Goal: Task Accomplishment & Management: Manage account settings

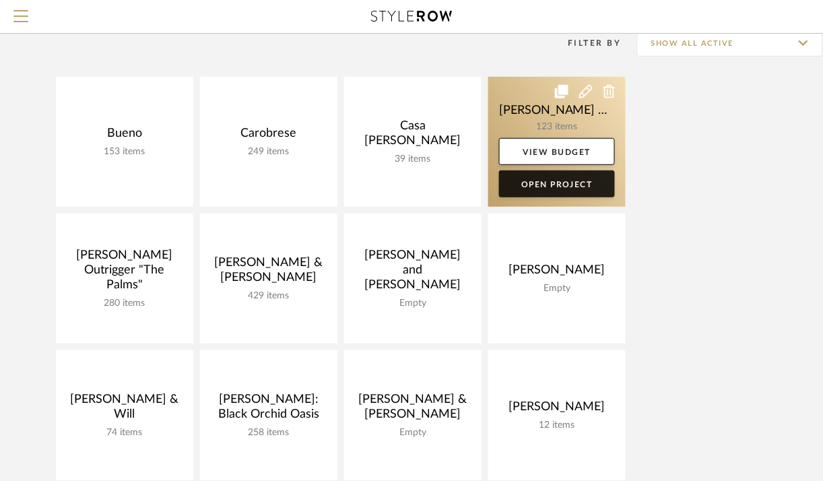
scroll to position [112, 0]
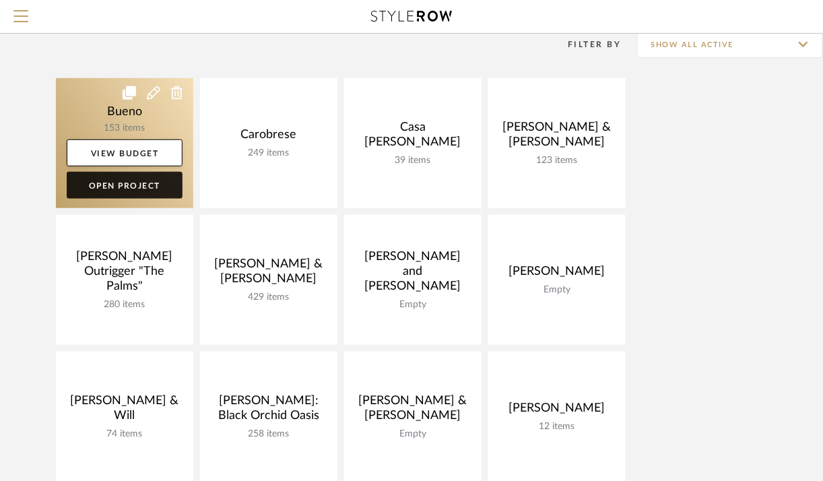
click at [124, 187] on link "Open Project" at bounding box center [125, 185] width 116 height 27
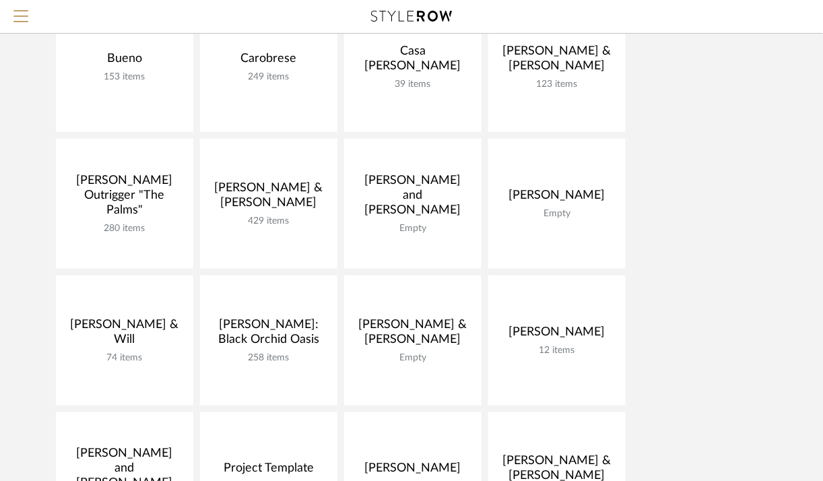
scroll to position [184, 0]
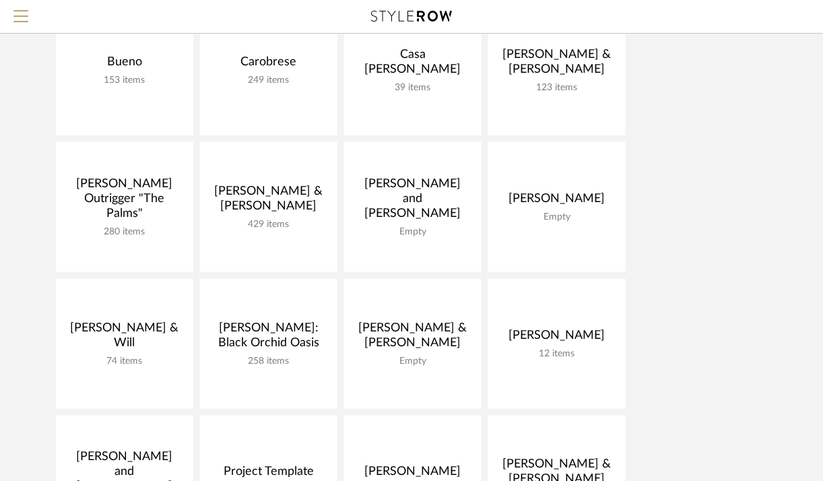
click at [25, 273] on div "Bueno 153 items View Budget Open Project Carobrese 249 items View Budget Open P…" at bounding box center [411, 346] width 823 height 683
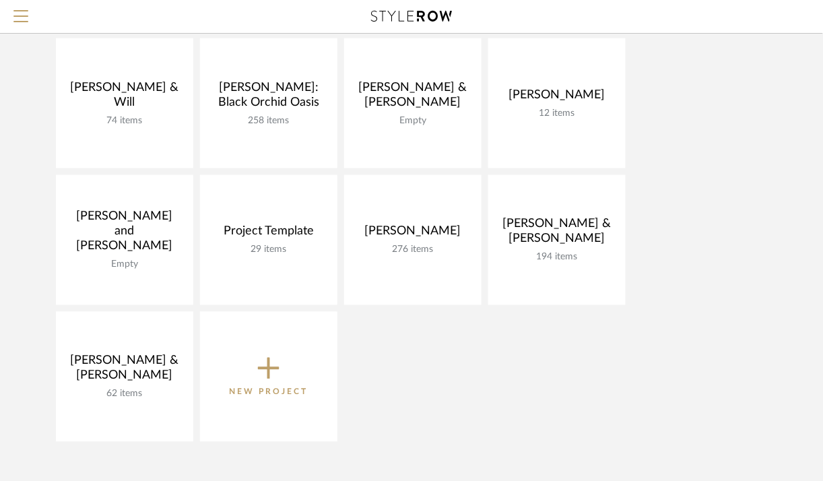
scroll to position [428, 0]
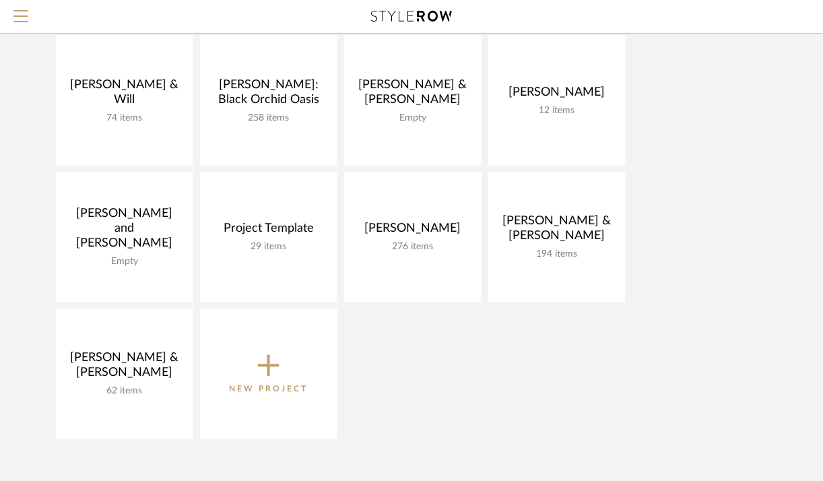
click at [38, 294] on div "Bueno 153 items View Budget Open Project Carobrese 249 items View Budget Open P…" at bounding box center [411, 103] width 823 height 683
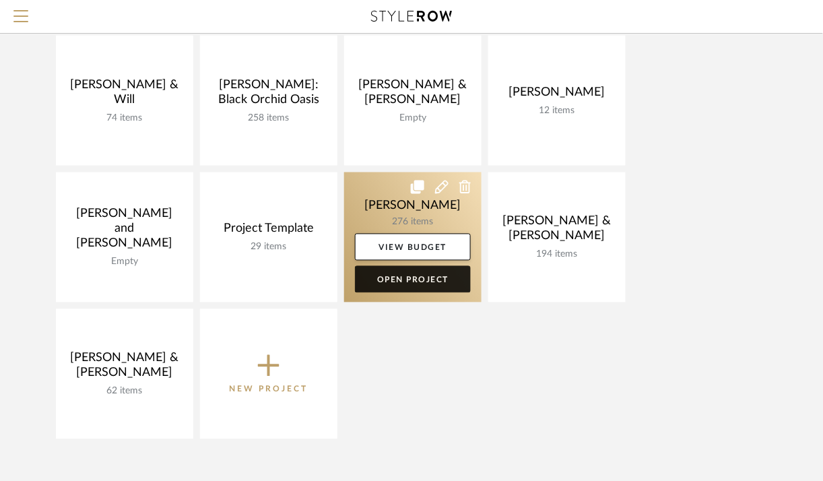
click at [426, 279] on link "Open Project" at bounding box center [413, 279] width 116 height 27
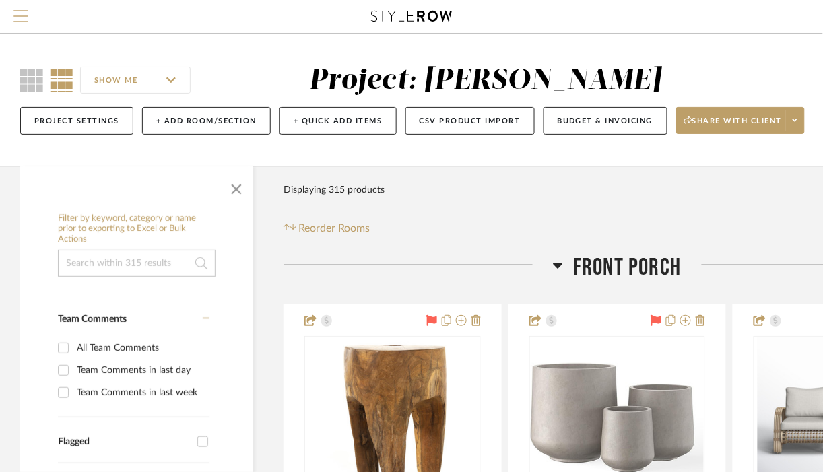
click at [13, 17] on span "Menu" at bounding box center [20, 20] width 15 height 20
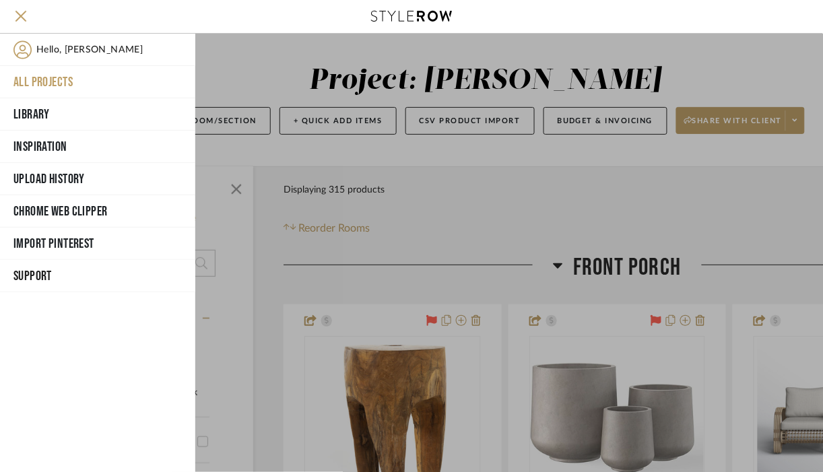
click at [41, 80] on button "All Projects" at bounding box center [97, 82] width 195 height 32
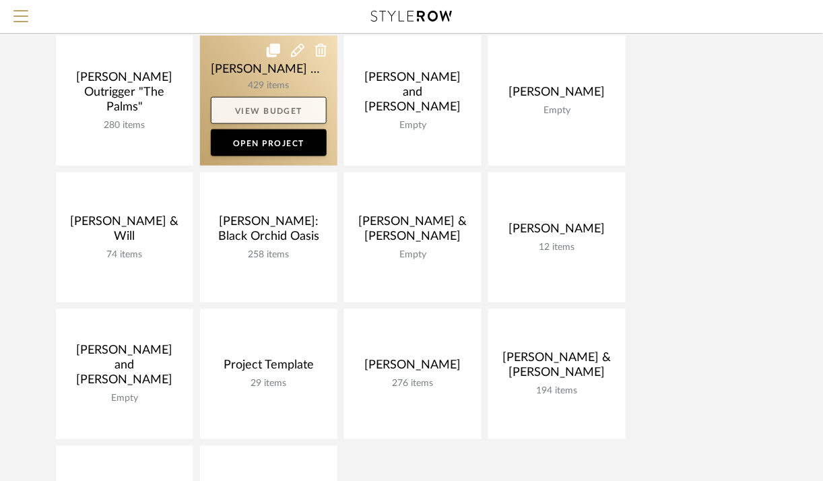
scroll to position [329, 0]
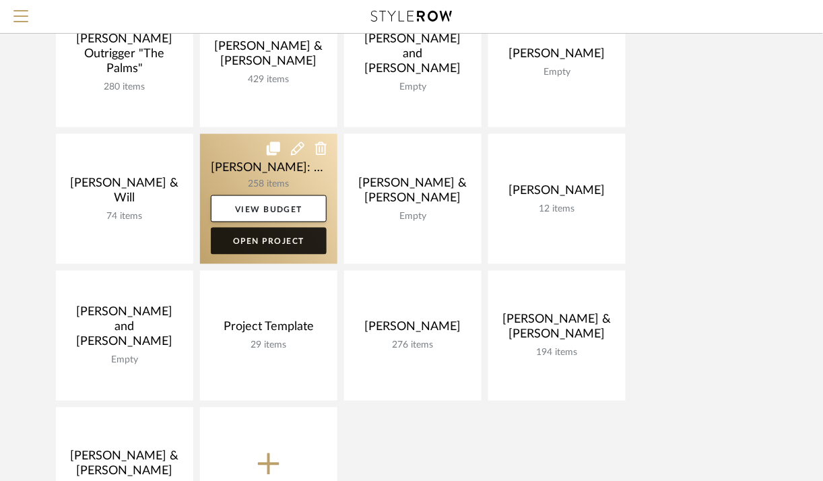
click at [263, 238] on link "Open Project" at bounding box center [269, 241] width 116 height 27
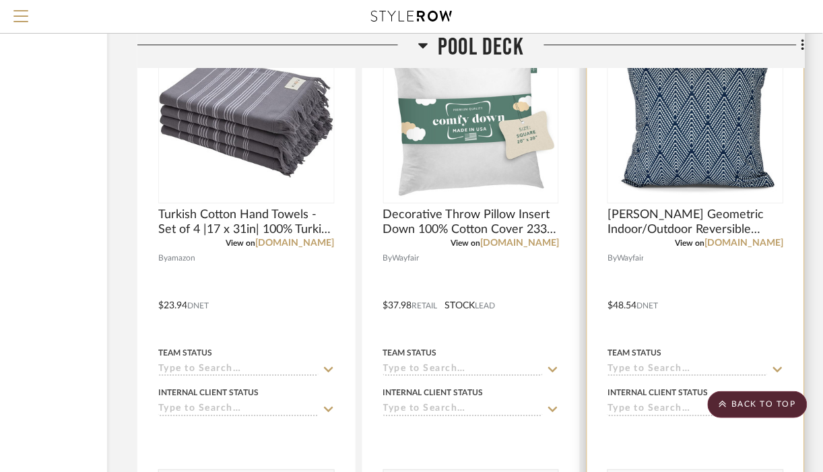
scroll to position [25743, 146]
click at [679, 163] on div at bounding box center [695, 117] width 176 height 171
click at [677, 193] on img "0" at bounding box center [695, 117] width 168 height 168
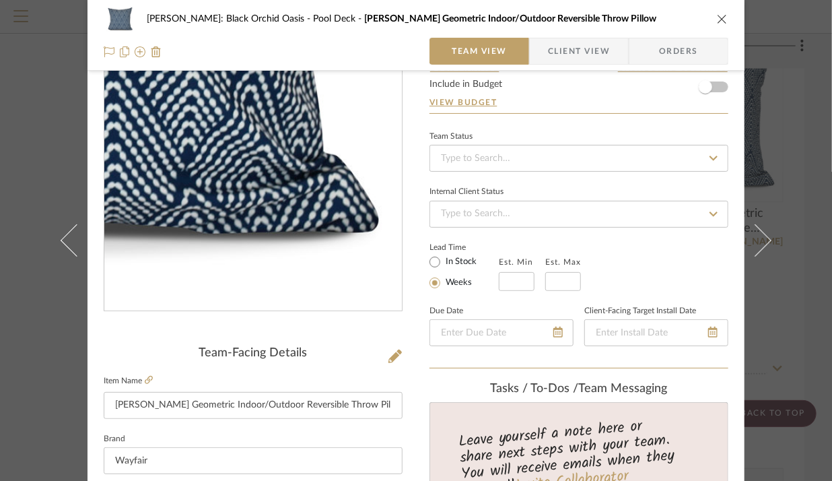
scroll to position [0, 0]
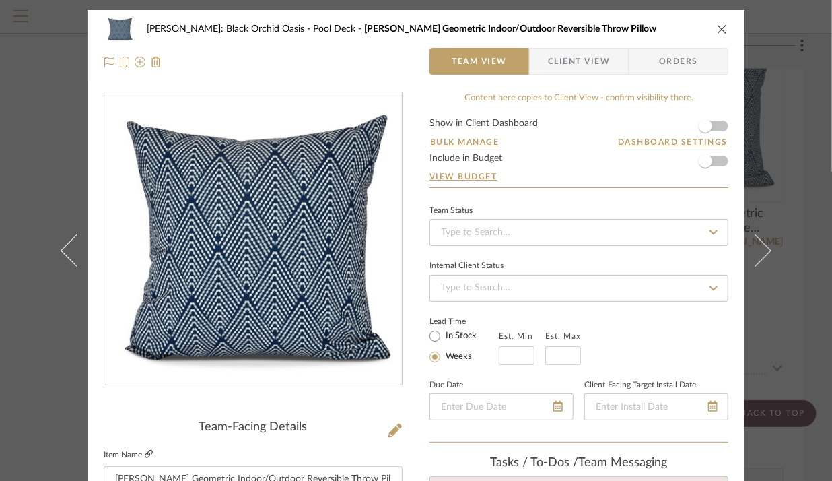
click at [145, 455] on icon at bounding box center [149, 454] width 8 height 8
click at [719, 28] on icon "close" at bounding box center [722, 29] width 11 height 11
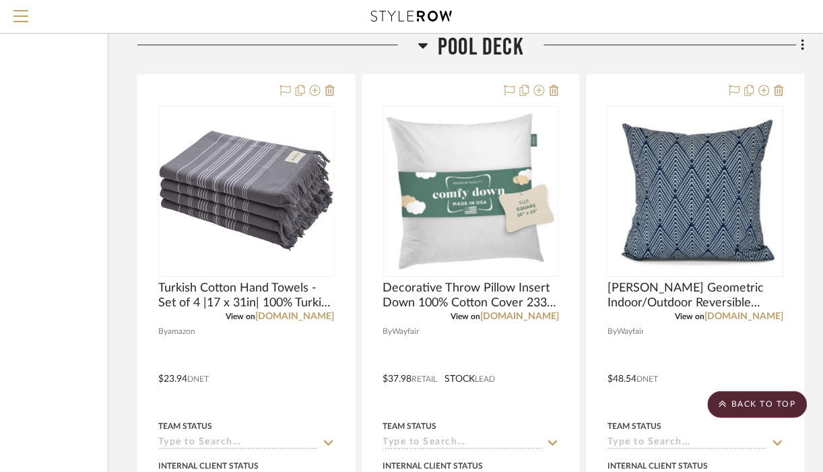
scroll to position [25672, 146]
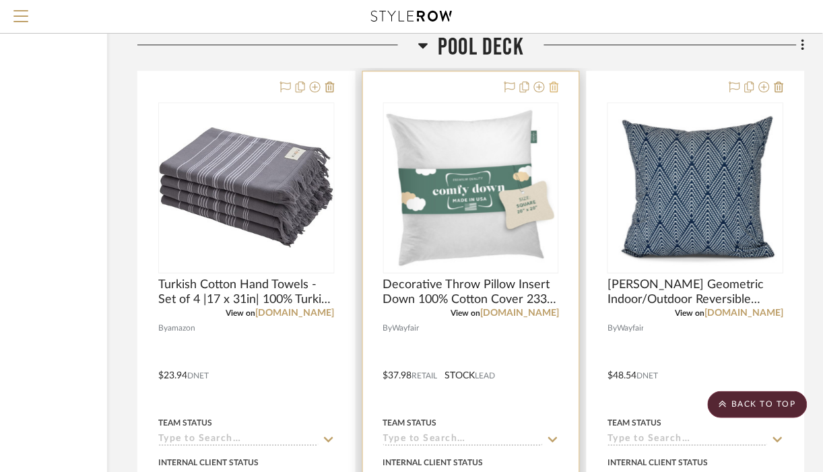
click at [556, 92] on icon at bounding box center [553, 86] width 9 height 11
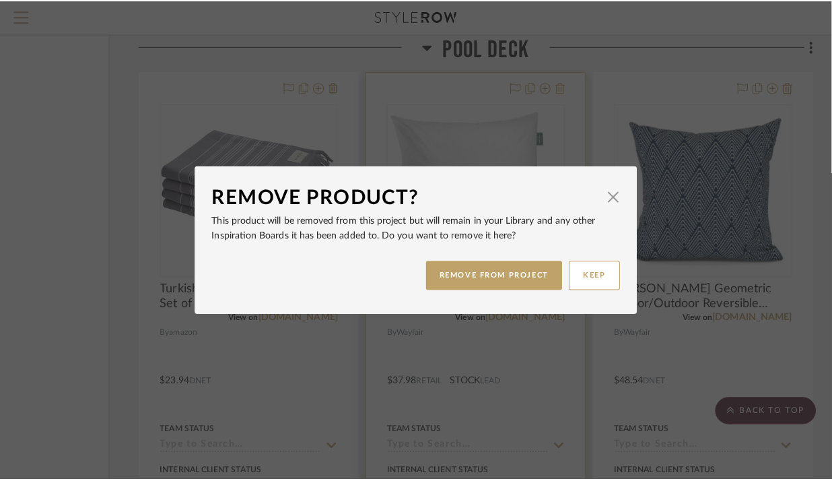
scroll to position [0, 0]
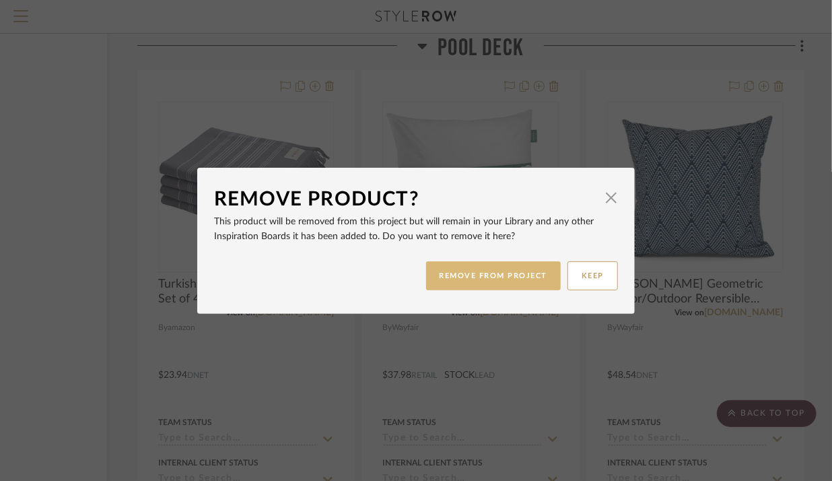
click at [541, 276] on button "REMOVE FROM PROJECT" at bounding box center [493, 275] width 135 height 29
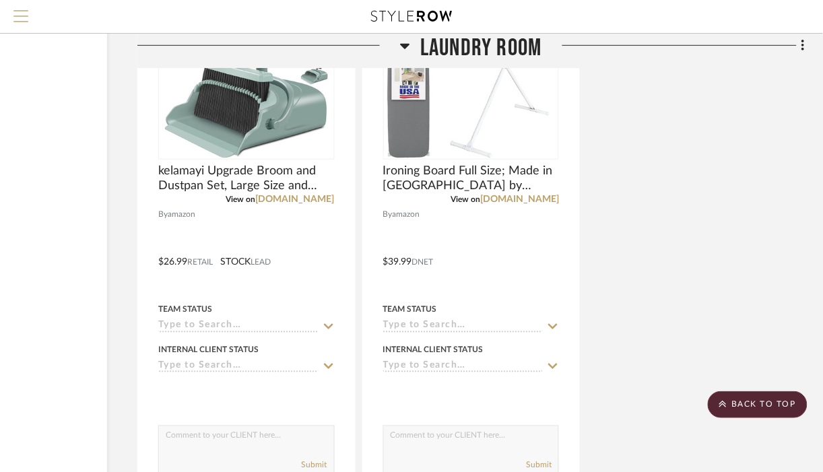
scroll to position [25072, 146]
click at [20, 17] on span "Menu" at bounding box center [20, 20] width 15 height 20
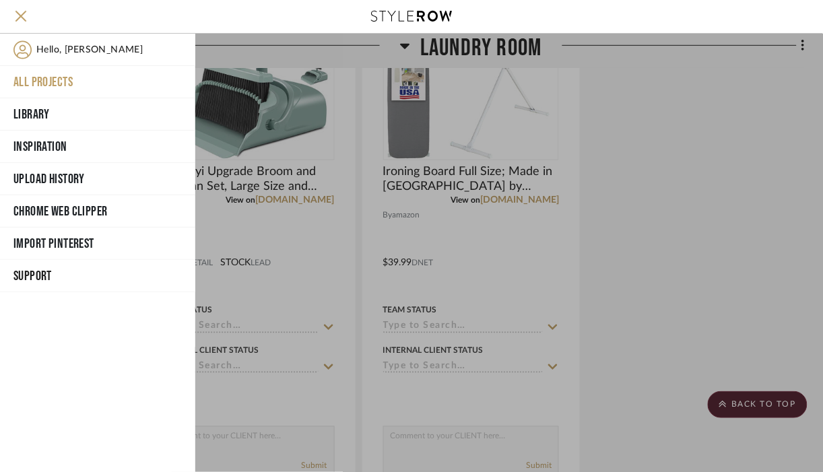
click at [288, 129] on div at bounding box center [509, 253] width 628 height 438
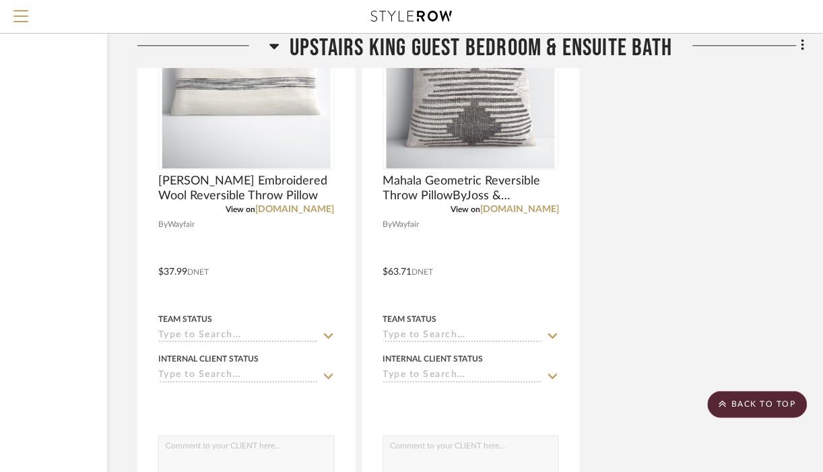
scroll to position [20004, 146]
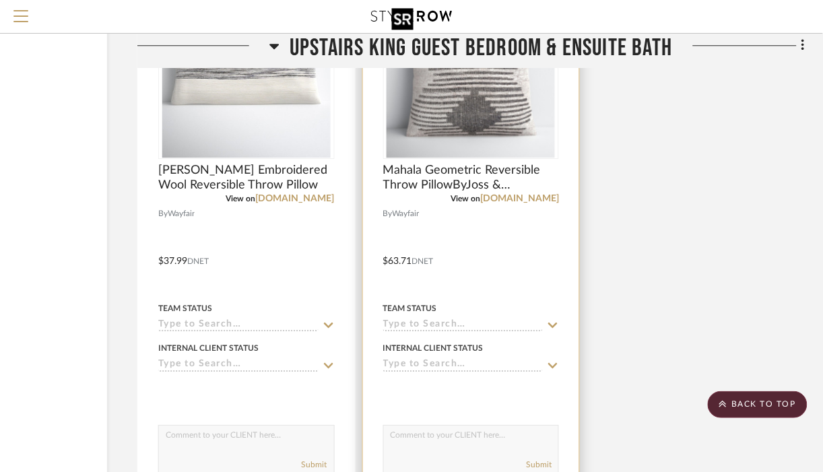
click at [0, 0] on img at bounding box center [0, 0] width 0 height 0
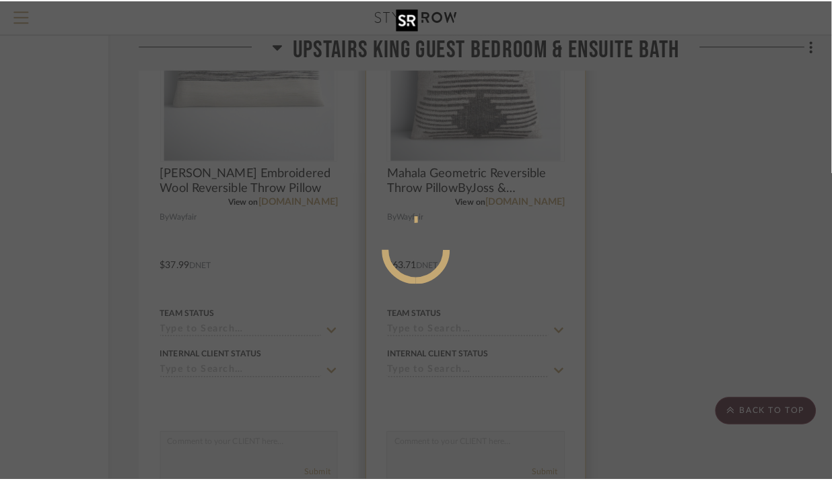
scroll to position [0, 0]
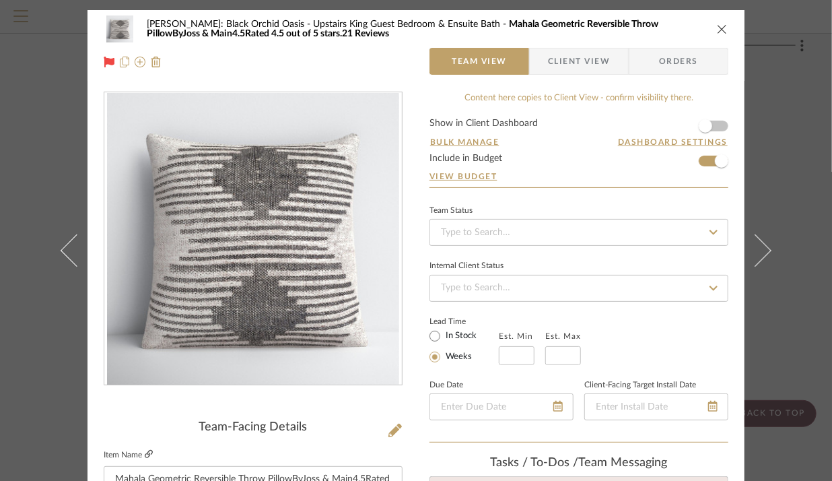
click at [145, 454] on icon at bounding box center [149, 454] width 8 height 8
click at [721, 35] on div "[PERSON_NAME]: Black Orchid Oasis Upstairs King Guest Bedroom & Ensuite Bath Ma…" at bounding box center [416, 28] width 625 height 27
click at [720, 34] on button "close" at bounding box center [722, 29] width 12 height 12
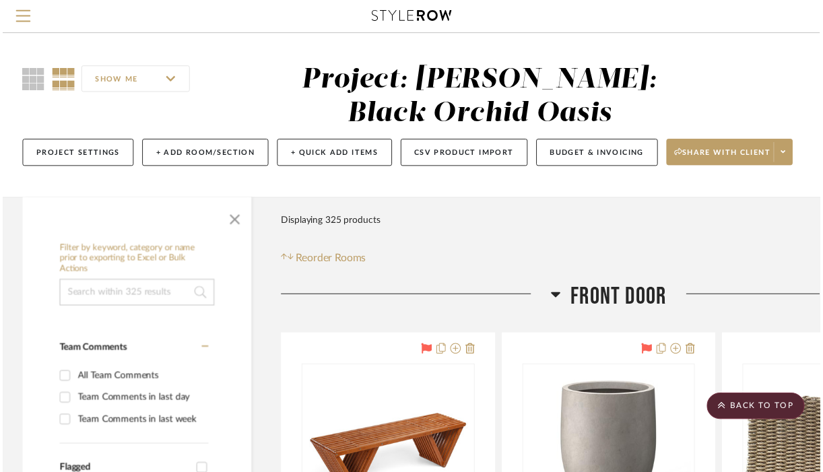
scroll to position [20004, 146]
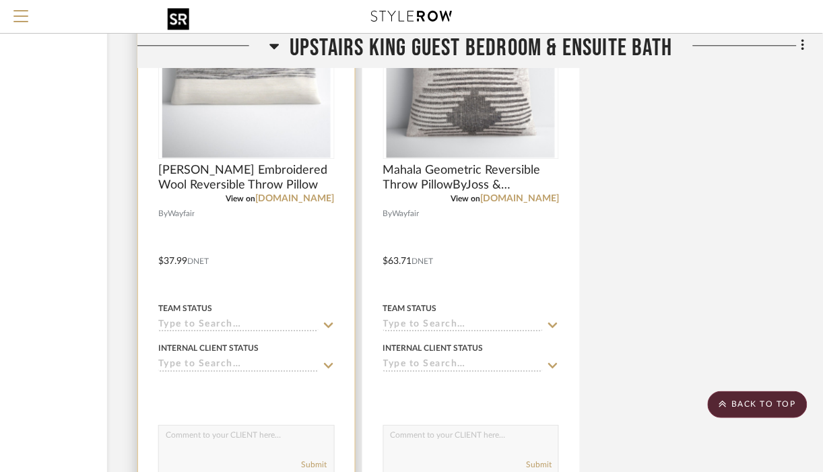
click at [267, 156] on img "0" at bounding box center [246, 73] width 168 height 168
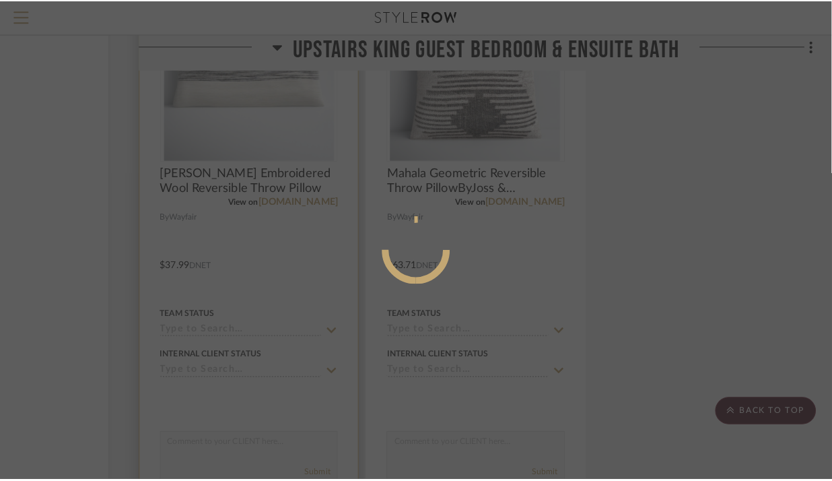
scroll to position [0, 0]
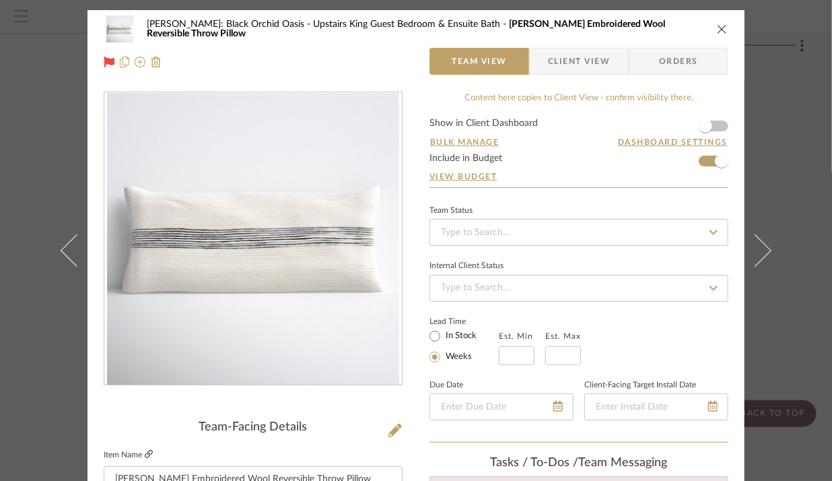
click at [145, 451] on icon at bounding box center [149, 454] width 8 height 8
click at [717, 27] on icon "close" at bounding box center [722, 29] width 11 height 11
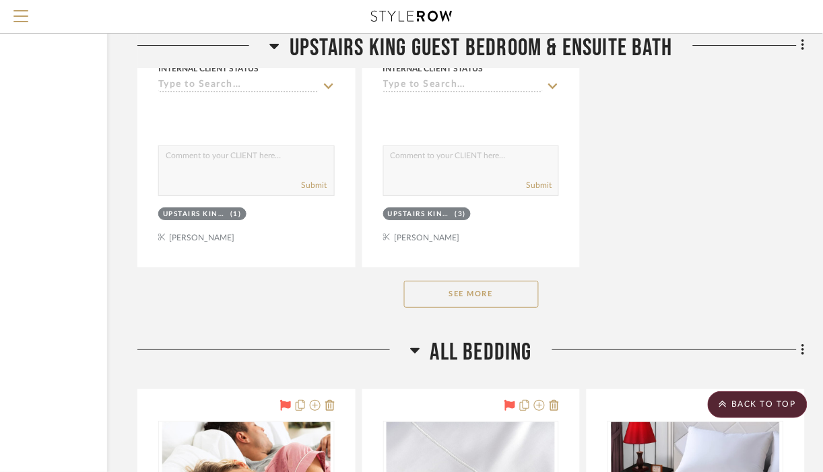
scroll to position [20278, 146]
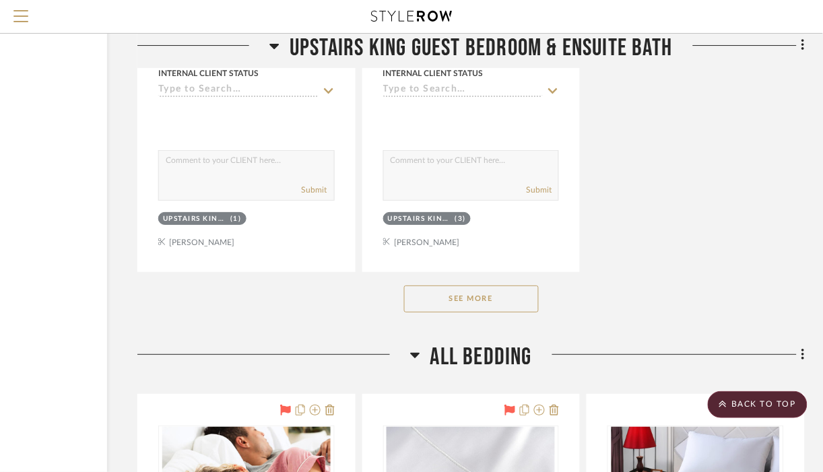
click at [459, 312] on button "See More" at bounding box center [471, 298] width 135 height 27
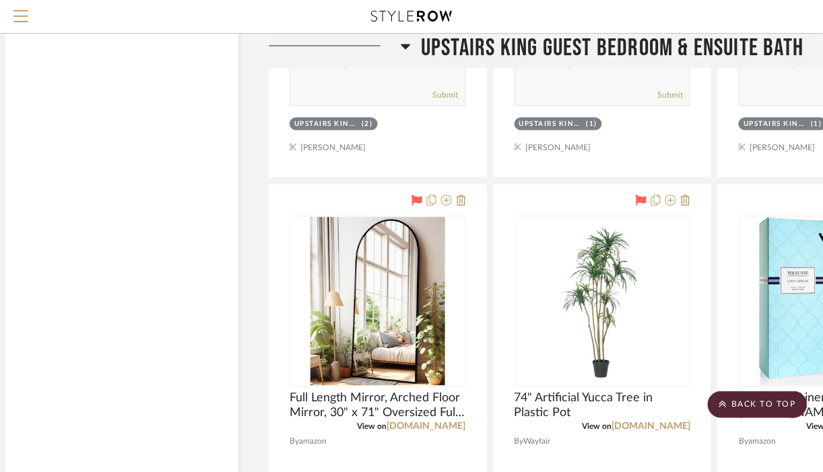
scroll to position [20995, 0]
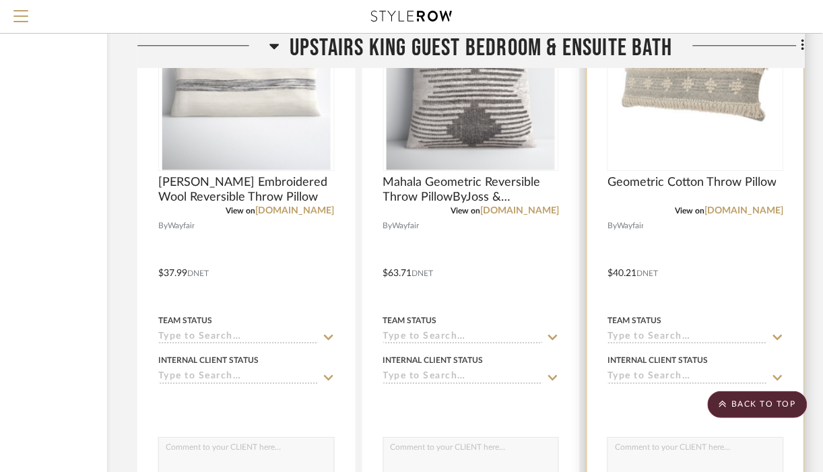
click at [686, 156] on img "0" at bounding box center [695, 85] width 168 height 168
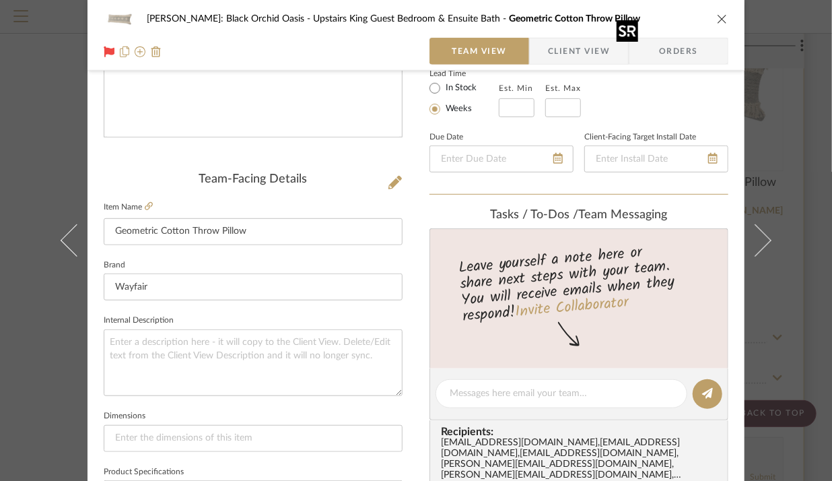
scroll to position [248, 0]
click at [145, 204] on icon at bounding box center [149, 205] width 8 height 8
click at [718, 16] on icon "close" at bounding box center [722, 18] width 11 height 11
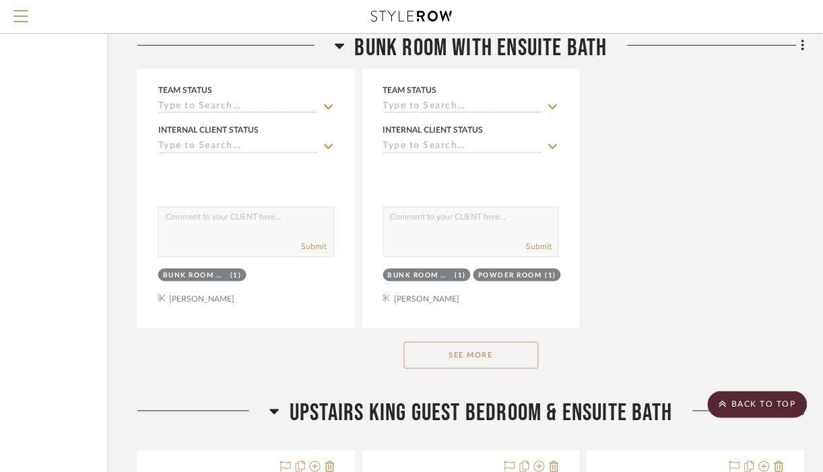
scroll to position [18316, 146]
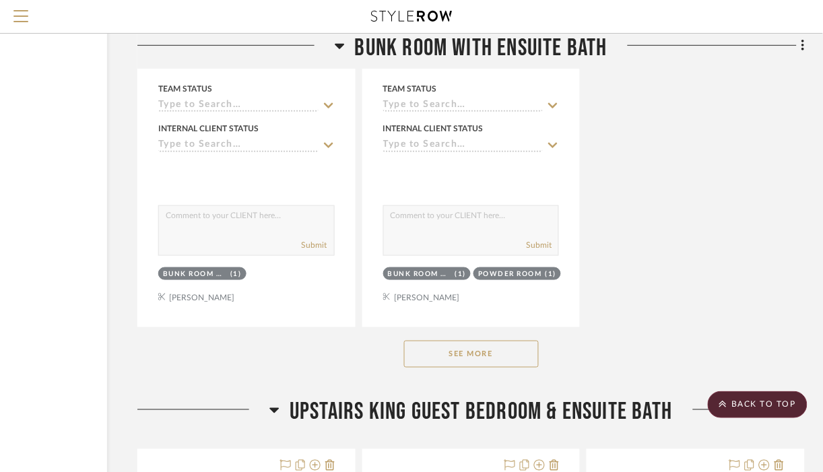
click at [510, 366] on button "See More" at bounding box center [471, 354] width 135 height 27
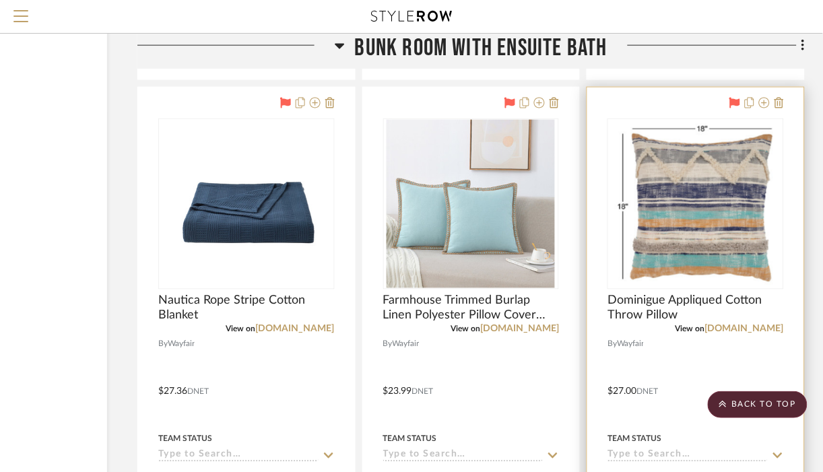
click at [710, 231] on img "0" at bounding box center [695, 204] width 168 height 168
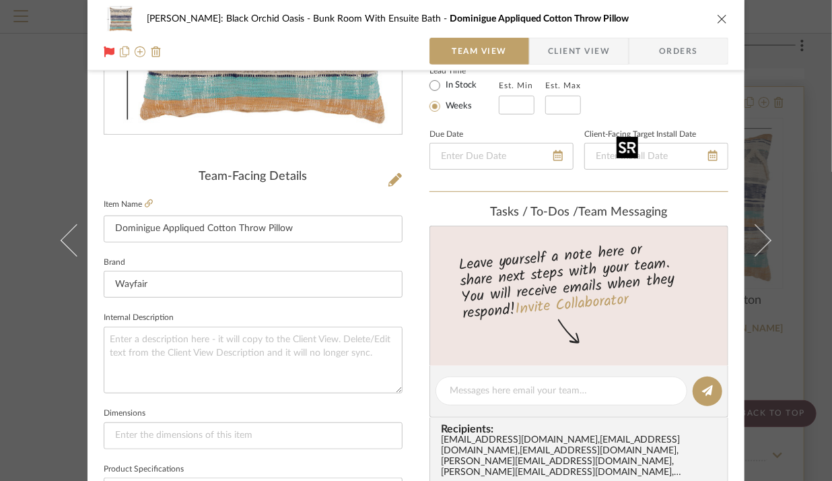
scroll to position [321, 0]
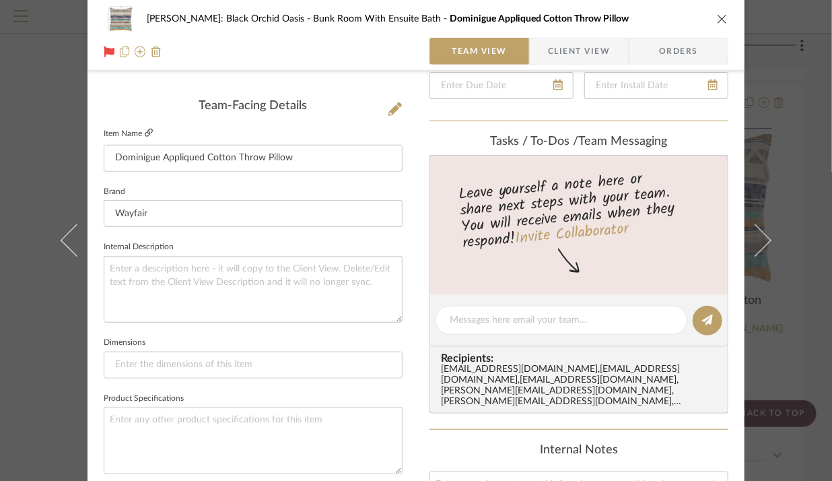
click at [145, 134] on icon at bounding box center [149, 133] width 8 height 8
click at [717, 18] on icon "close" at bounding box center [722, 18] width 11 height 11
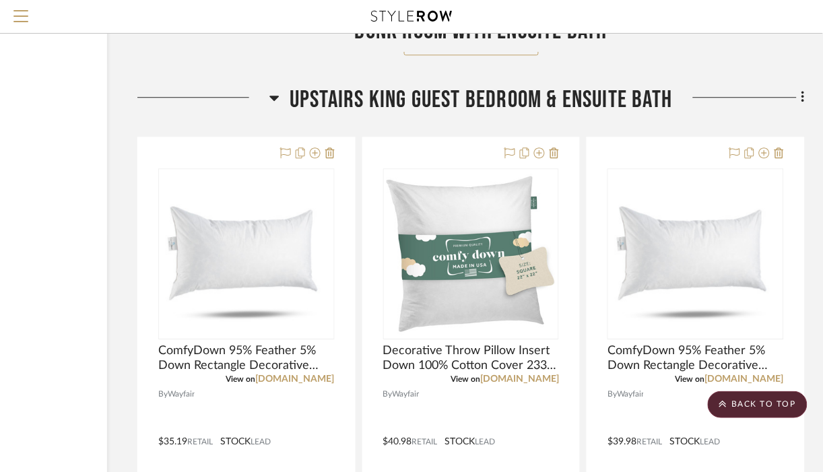
scroll to position [23412, 146]
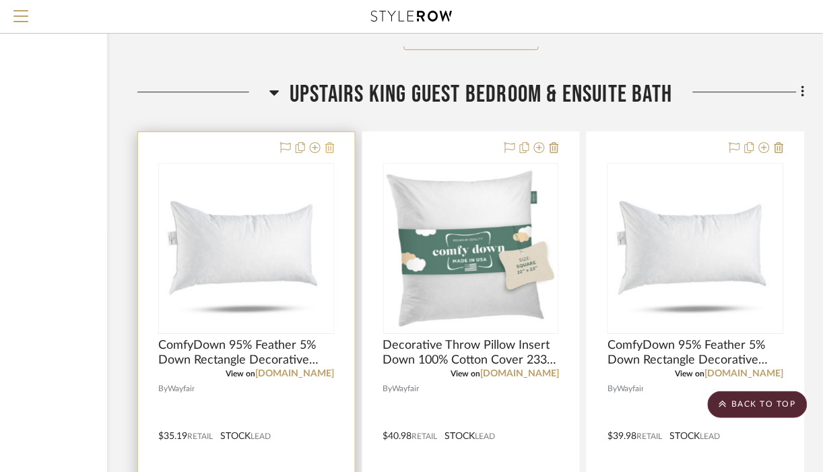
click at [330, 153] on icon at bounding box center [329, 147] width 9 height 11
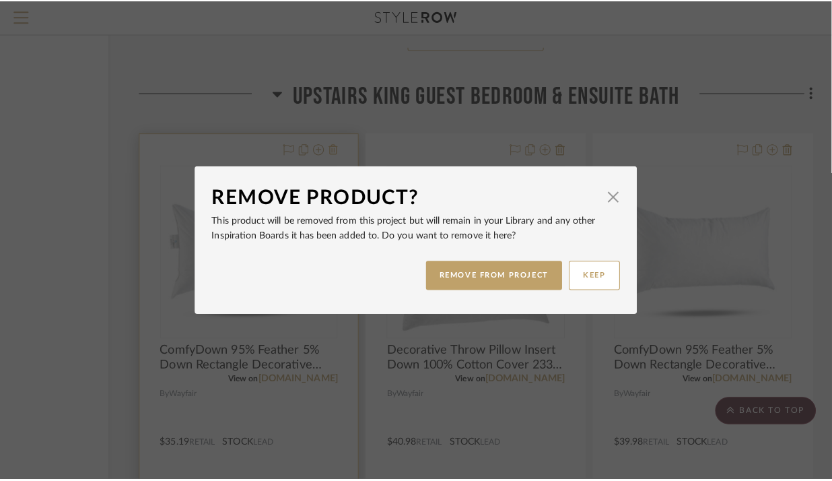
scroll to position [0, 0]
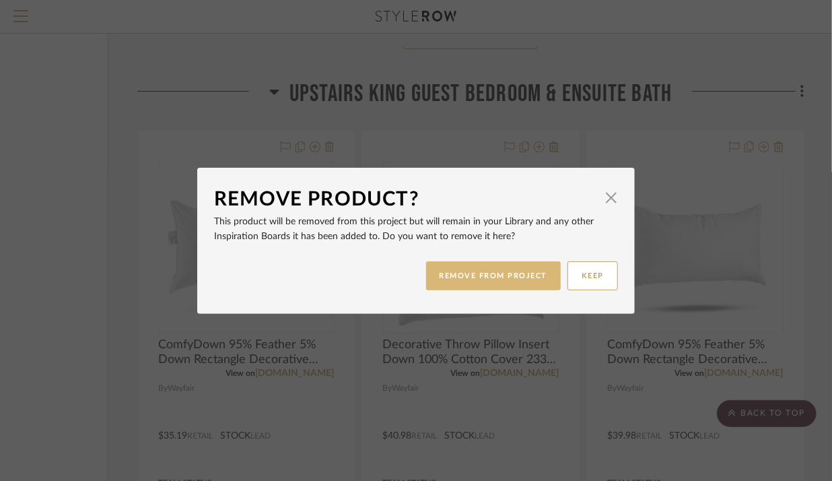
click at [487, 267] on button "REMOVE FROM PROJECT" at bounding box center [493, 275] width 135 height 29
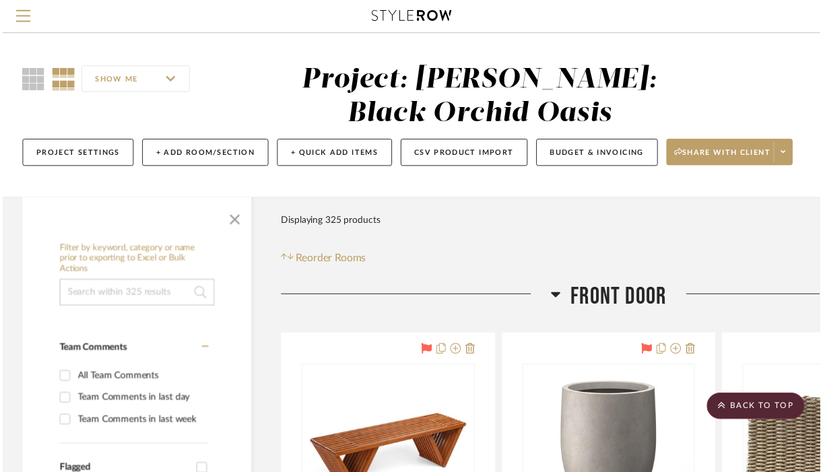
scroll to position [23412, 146]
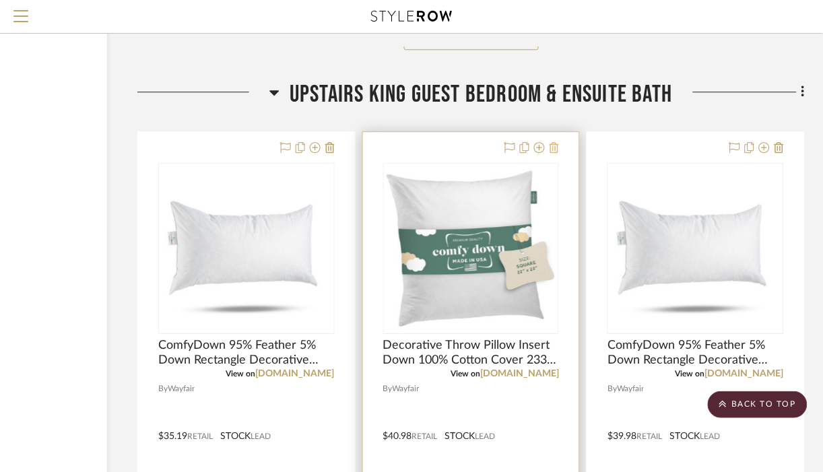
click at [558, 153] on icon at bounding box center [553, 147] width 9 height 11
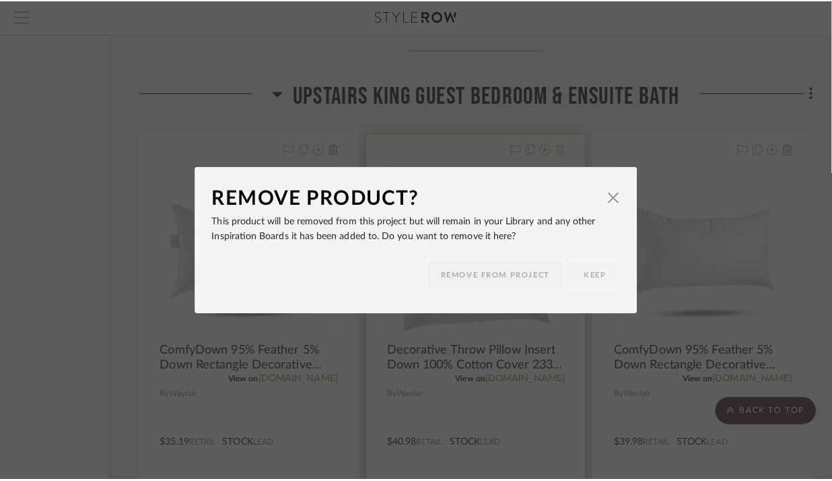
scroll to position [0, 0]
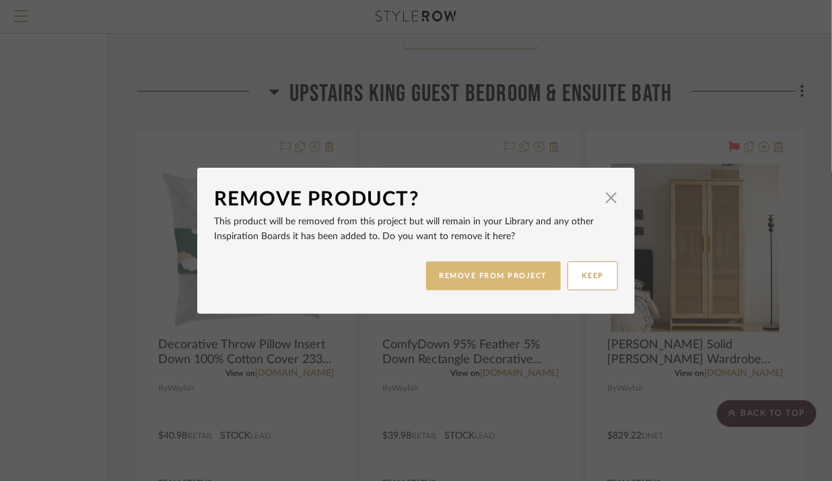
click at [503, 273] on button "REMOVE FROM PROJECT" at bounding box center [493, 275] width 135 height 29
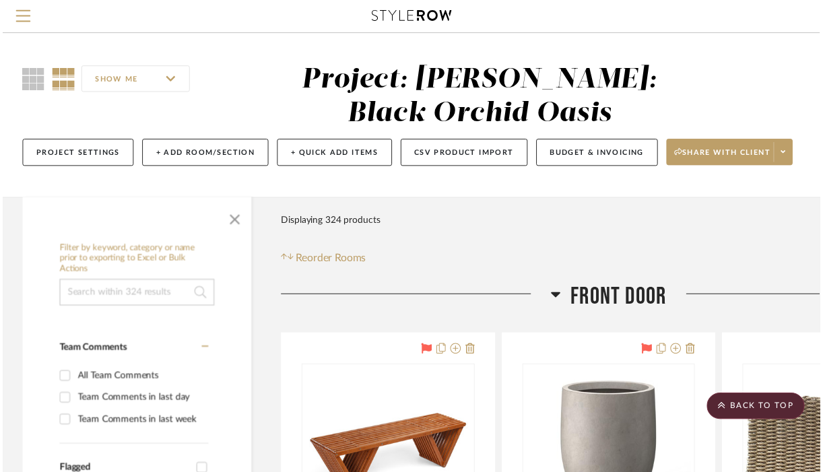
scroll to position [23412, 146]
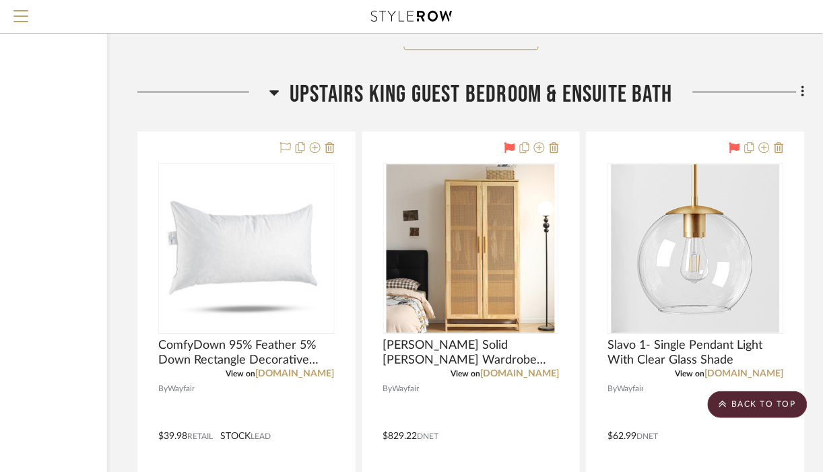
click at [332, 153] on icon at bounding box center [329, 147] width 9 height 11
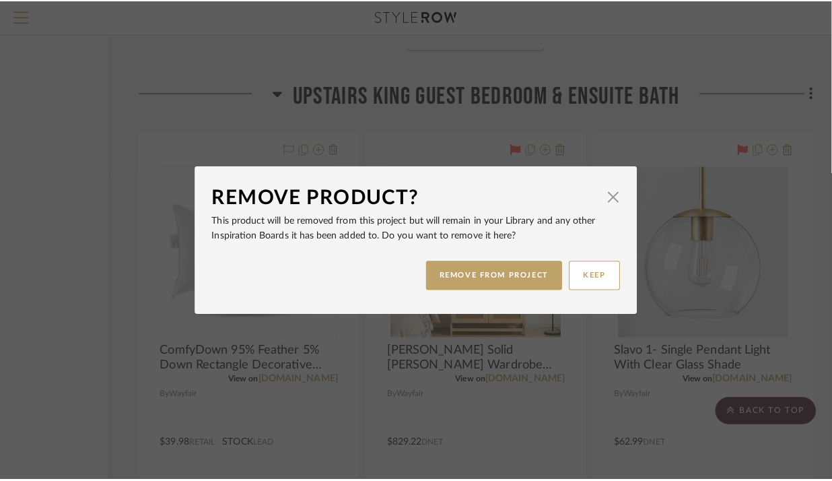
scroll to position [0, 0]
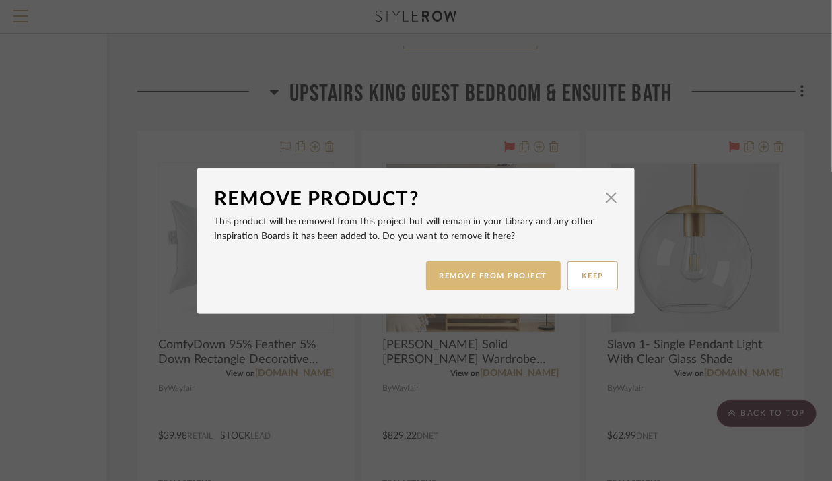
click at [480, 275] on button "REMOVE FROM PROJECT" at bounding box center [493, 275] width 135 height 29
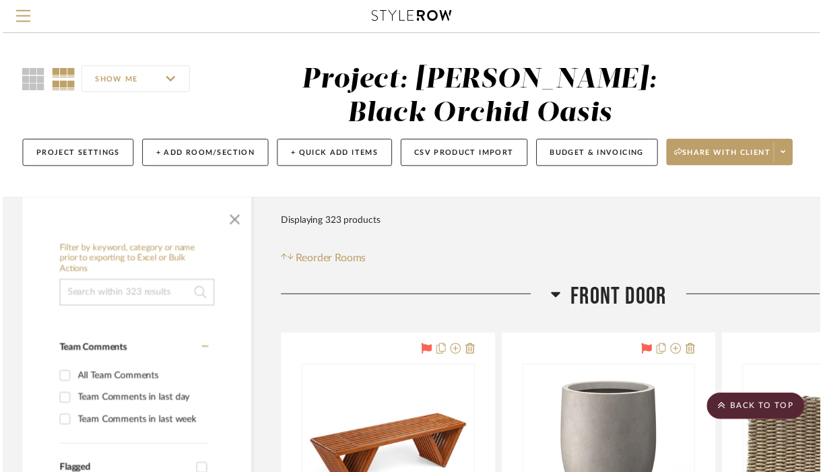
scroll to position [23412, 146]
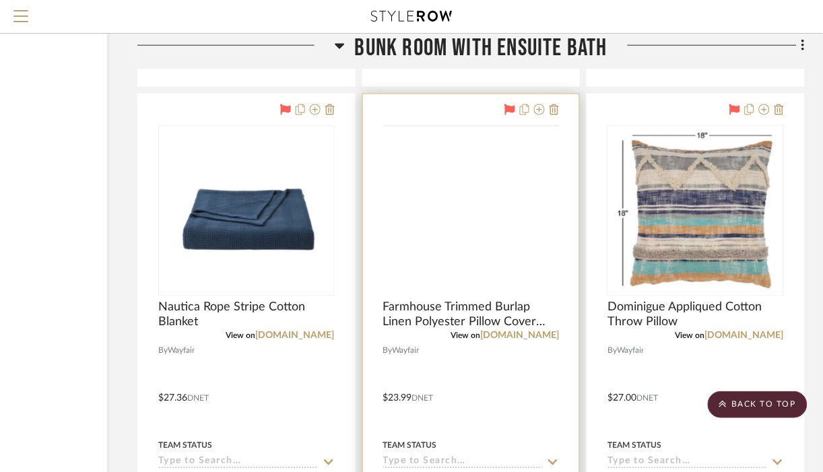
click at [0, 0] on img at bounding box center [0, 0] width 0 height 0
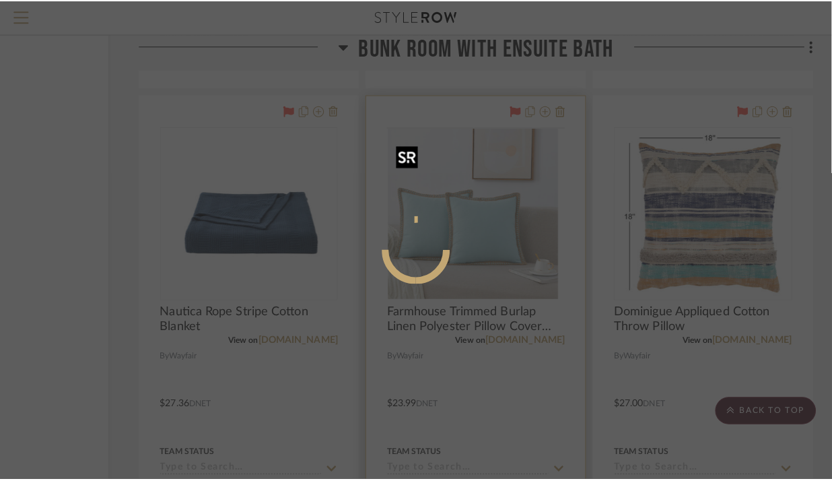
scroll to position [0, 0]
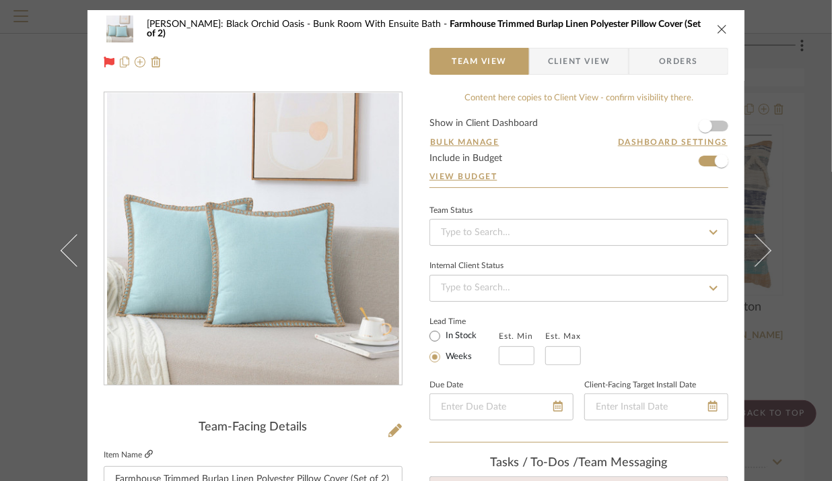
click at [147, 456] on icon at bounding box center [149, 454] width 8 height 8
click at [717, 30] on icon "close" at bounding box center [722, 29] width 11 height 11
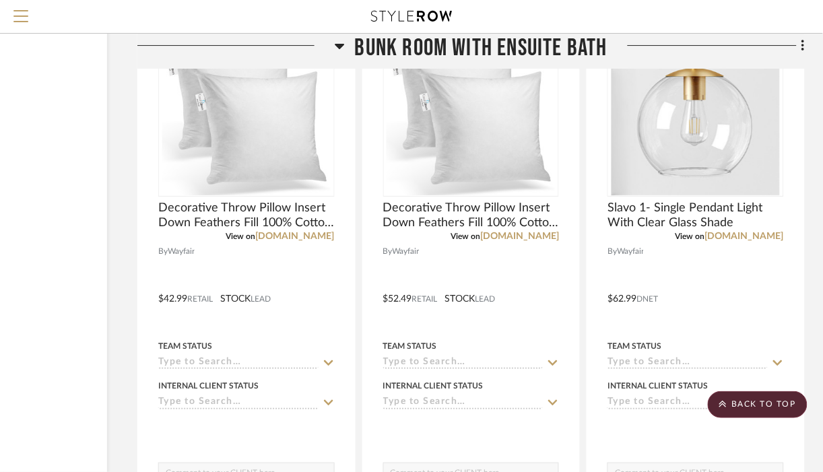
scroll to position [16873, 146]
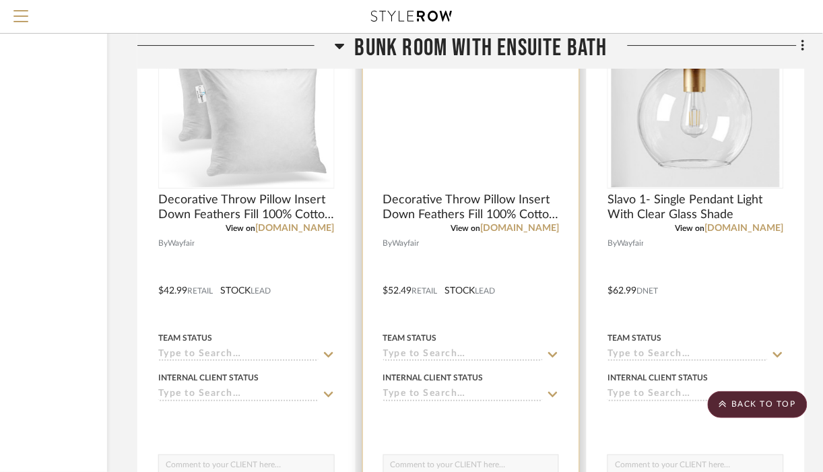
click at [0, 0] on img at bounding box center [0, 0] width 0 height 0
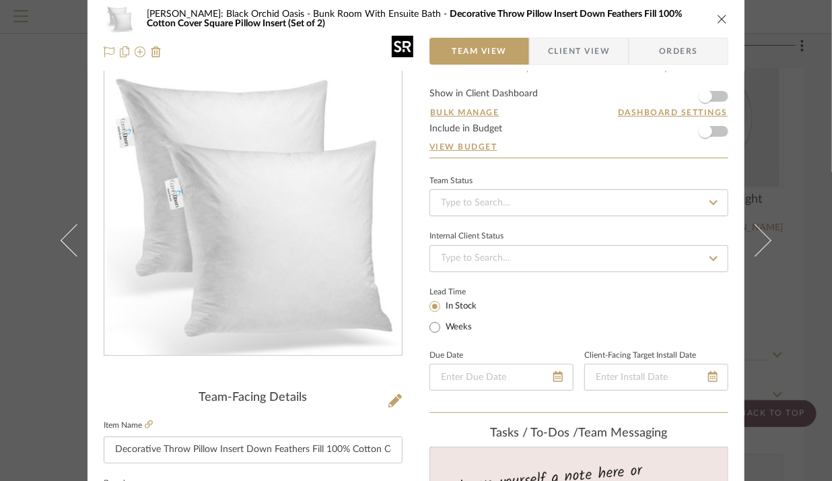
scroll to position [0, 0]
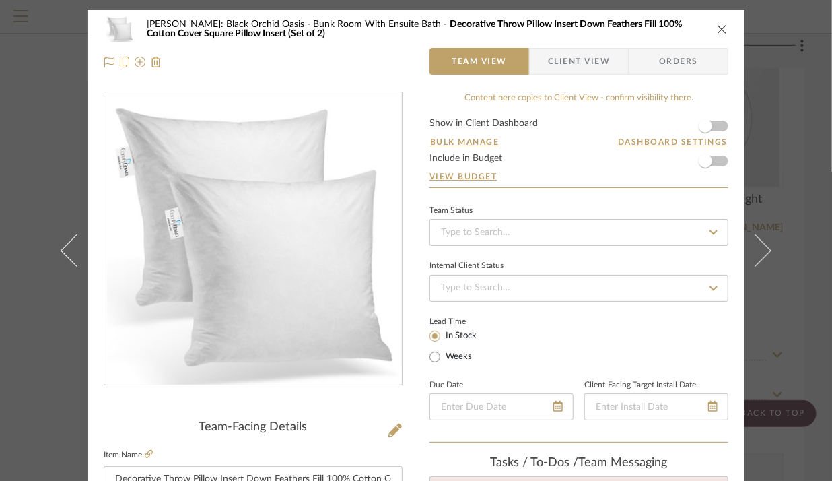
click at [722, 36] on div "[PERSON_NAME]: Black Orchid Oasis Bunk Room With Ensuite Bath Decorative Throw …" at bounding box center [416, 28] width 625 height 27
click at [717, 28] on icon "close" at bounding box center [722, 29] width 11 height 11
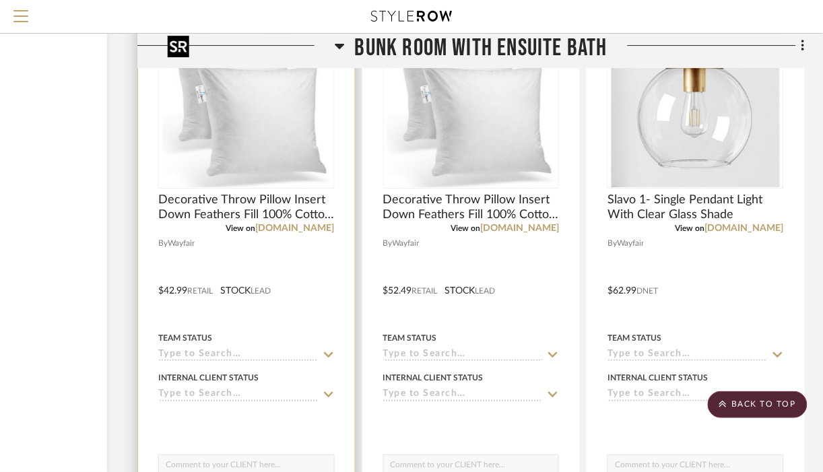
click at [0, 0] on img at bounding box center [0, 0] width 0 height 0
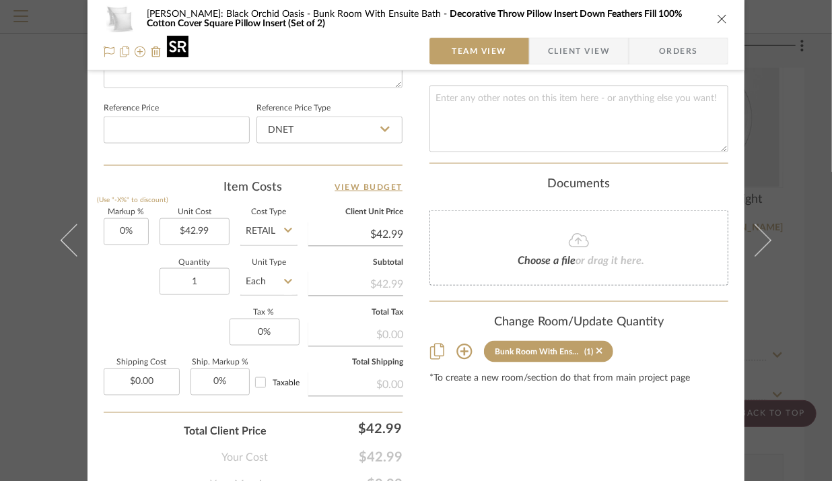
scroll to position [707, 0]
click at [717, 19] on icon "close" at bounding box center [722, 18] width 11 height 11
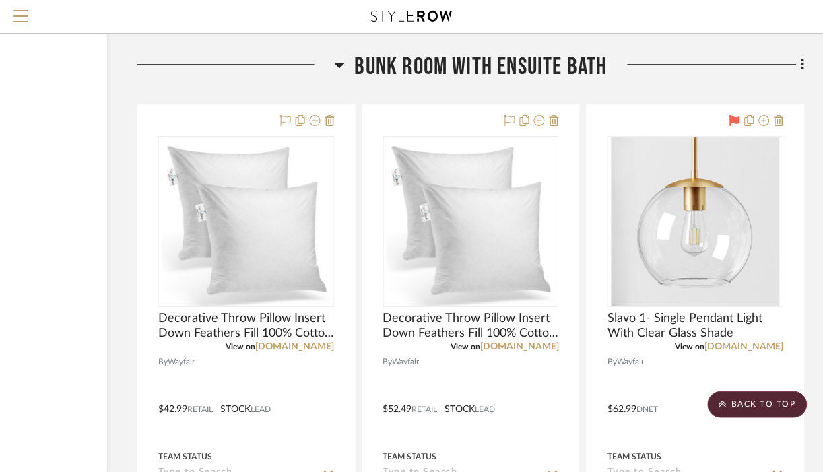
scroll to position [16756, 146]
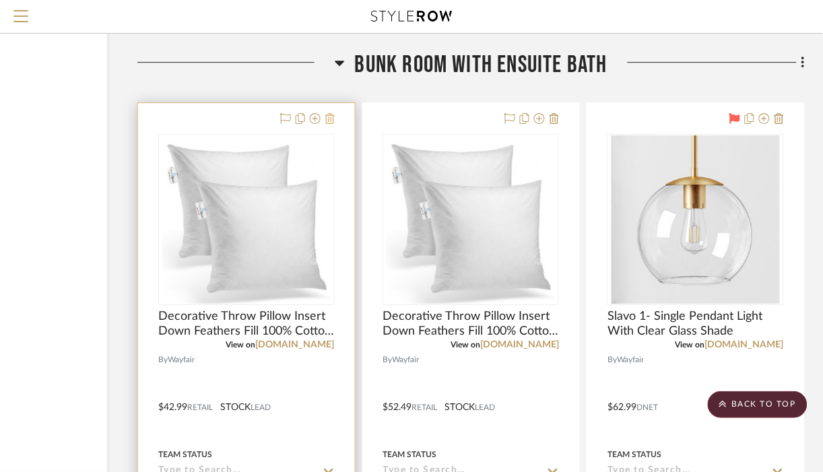
click at [329, 124] on icon at bounding box center [329, 118] width 9 height 11
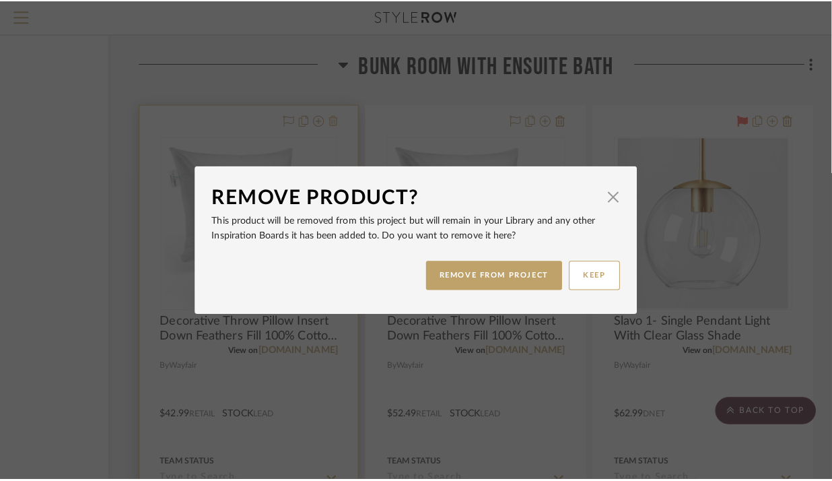
scroll to position [0, 0]
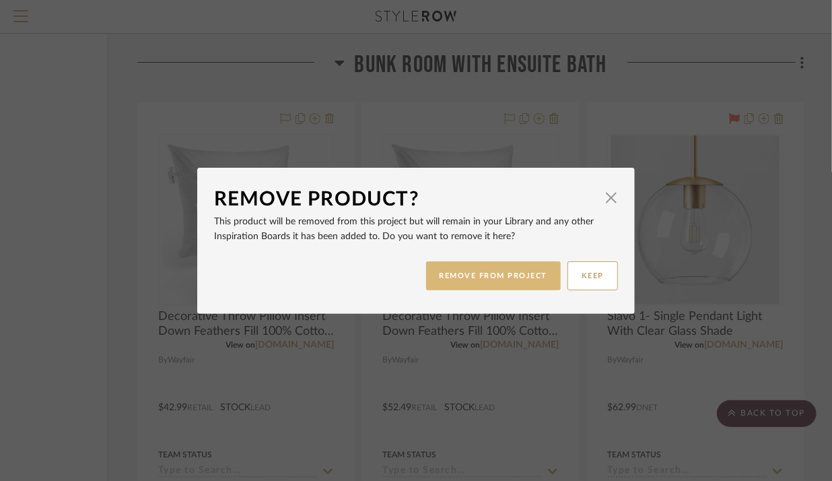
click at [481, 269] on button "REMOVE FROM PROJECT" at bounding box center [493, 275] width 135 height 29
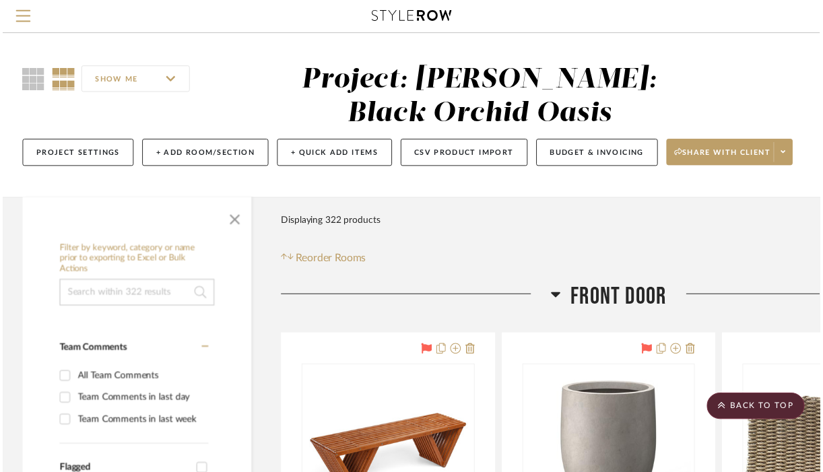
scroll to position [16756, 146]
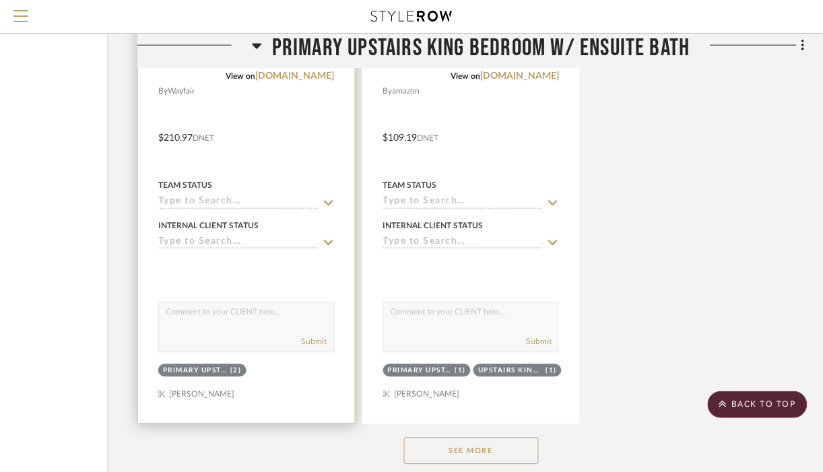
click at [256, 256] on div at bounding box center [246, 269] width 176 height 27
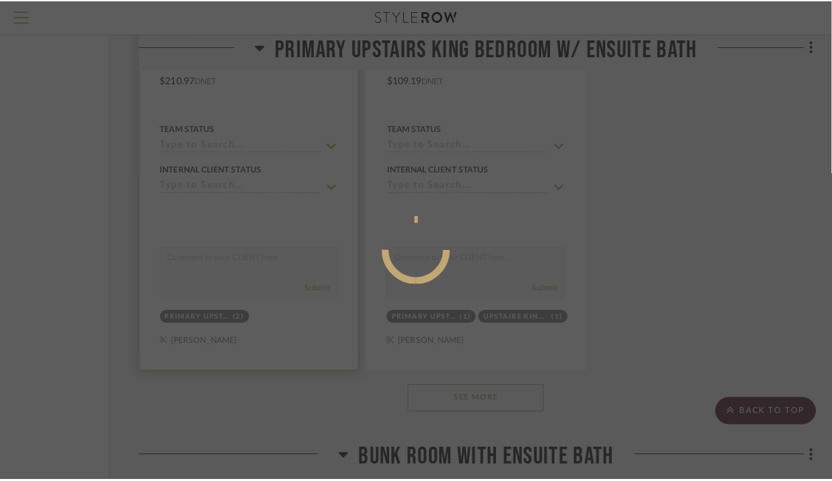
scroll to position [0, 0]
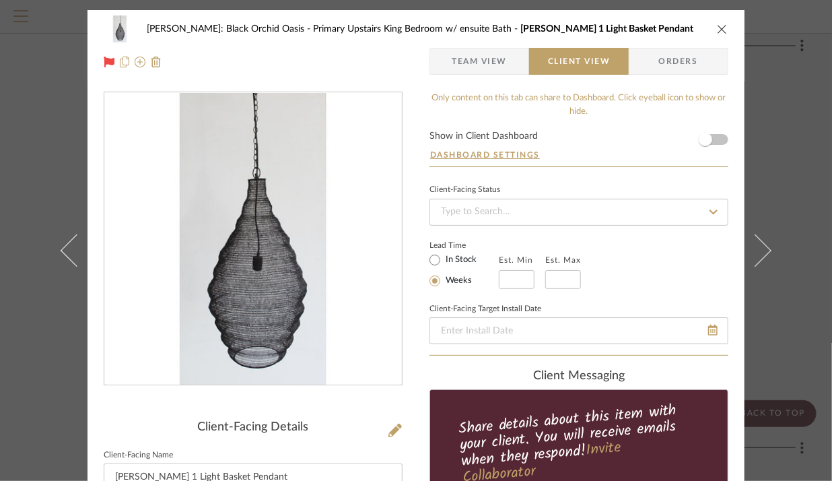
click at [717, 29] on icon "close" at bounding box center [722, 29] width 11 height 11
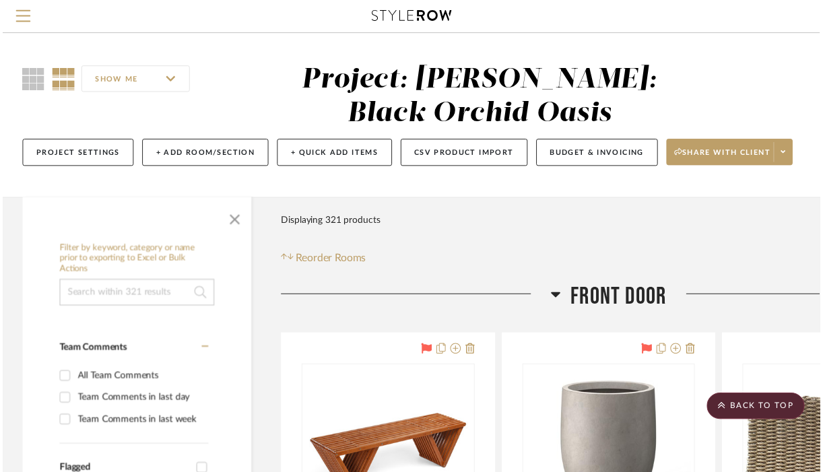
scroll to position [16371, 146]
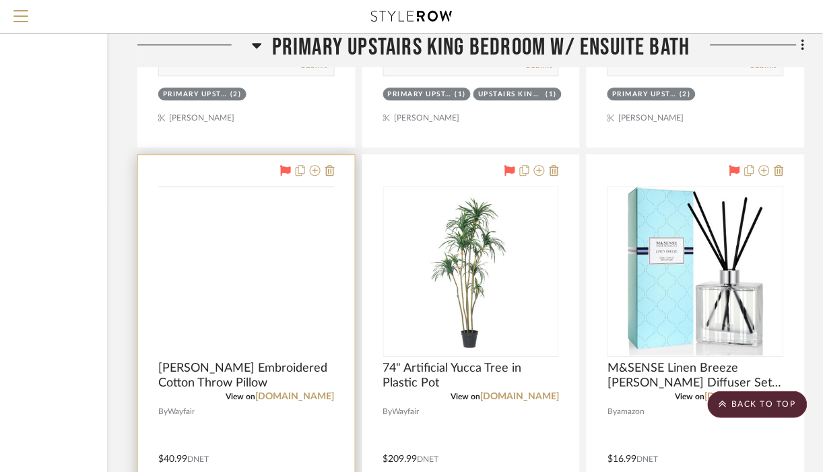
click at [0, 0] on img at bounding box center [0, 0] width 0 height 0
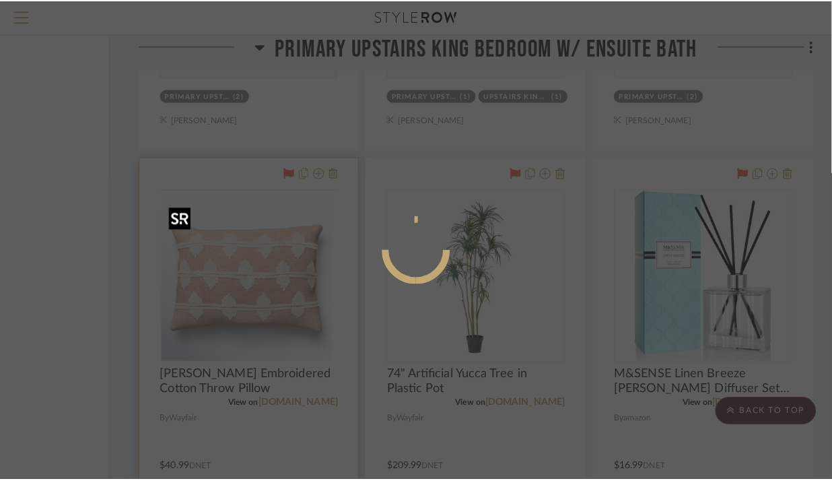
scroll to position [0, 0]
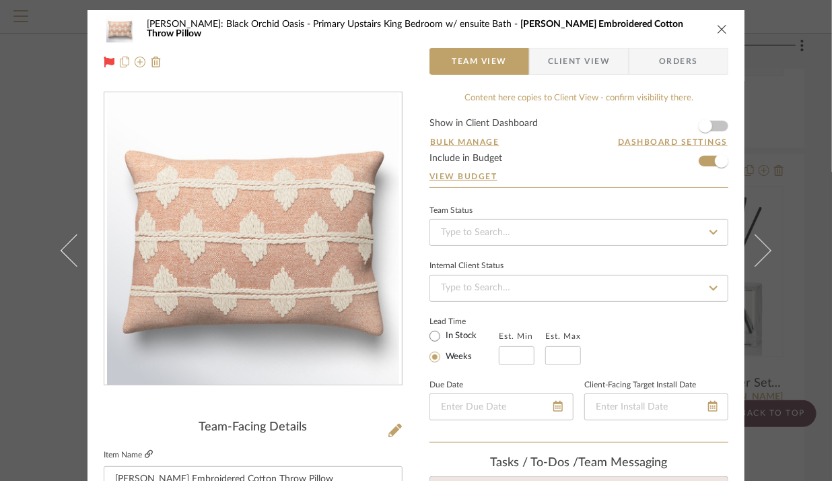
click at [145, 453] on icon at bounding box center [149, 454] width 8 height 8
click at [717, 29] on icon "close" at bounding box center [722, 29] width 11 height 11
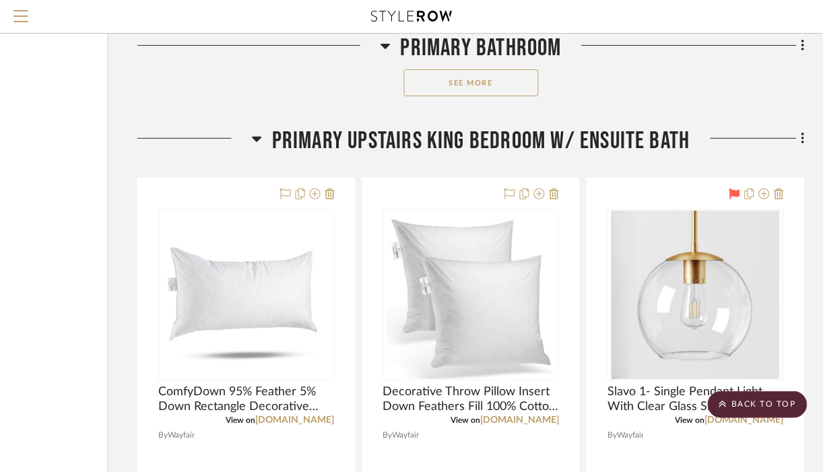
scroll to position [14844, 146]
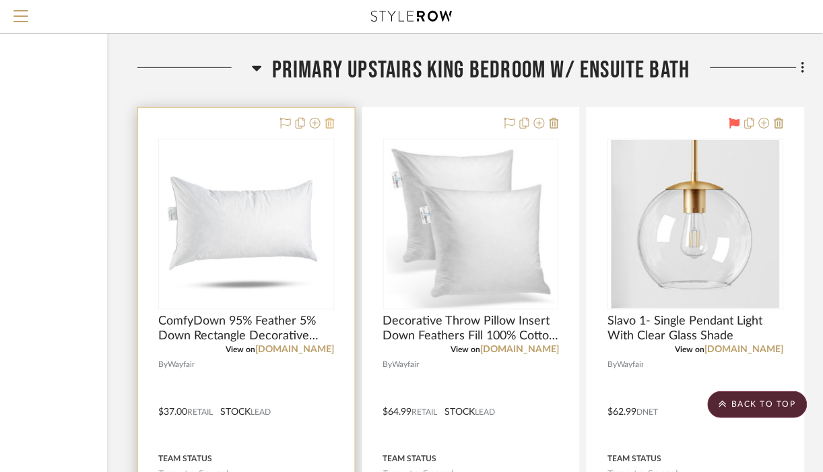
click at [333, 129] on icon at bounding box center [329, 123] width 9 height 11
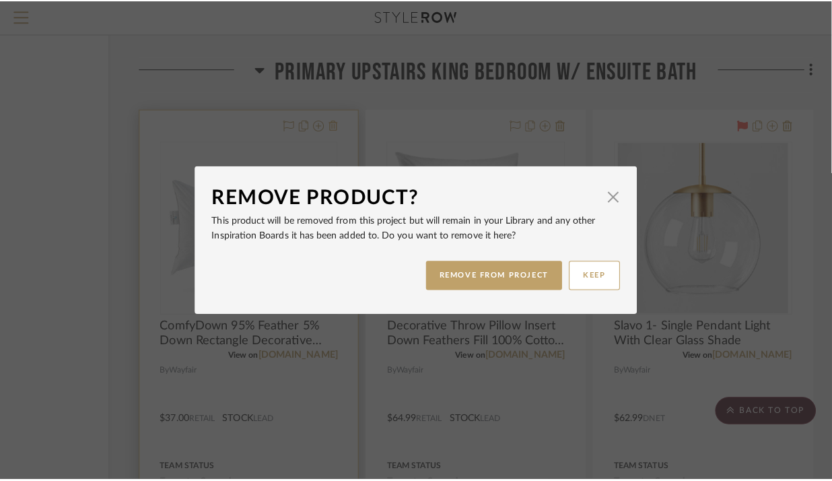
scroll to position [0, 0]
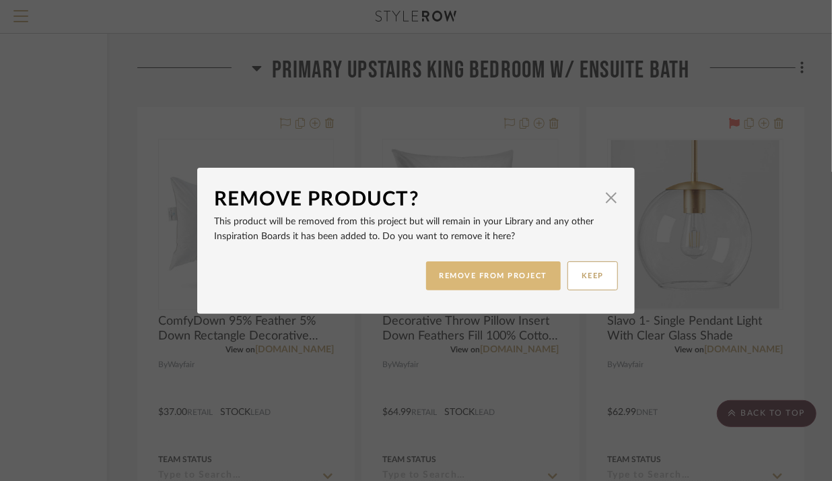
click at [446, 283] on button "REMOVE FROM PROJECT" at bounding box center [493, 275] width 135 height 29
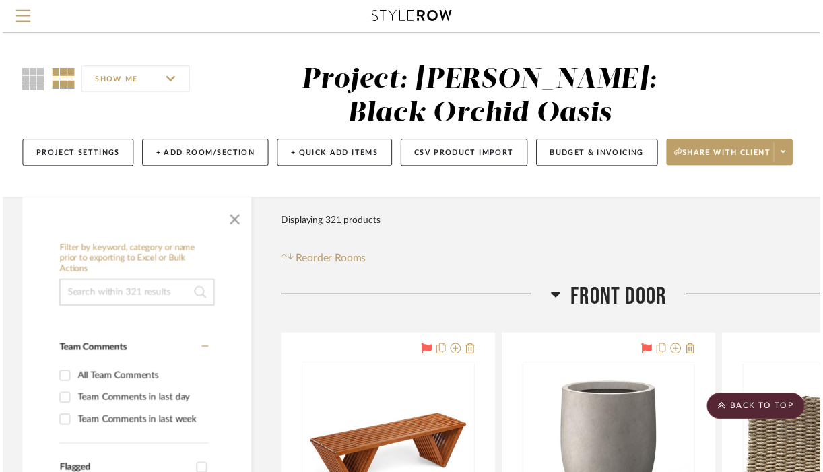
scroll to position [14844, 146]
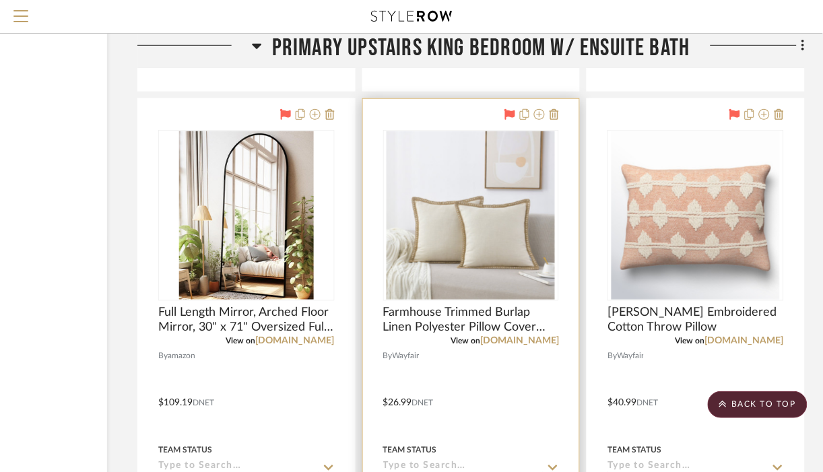
click at [480, 243] on img "0" at bounding box center [471, 215] width 168 height 168
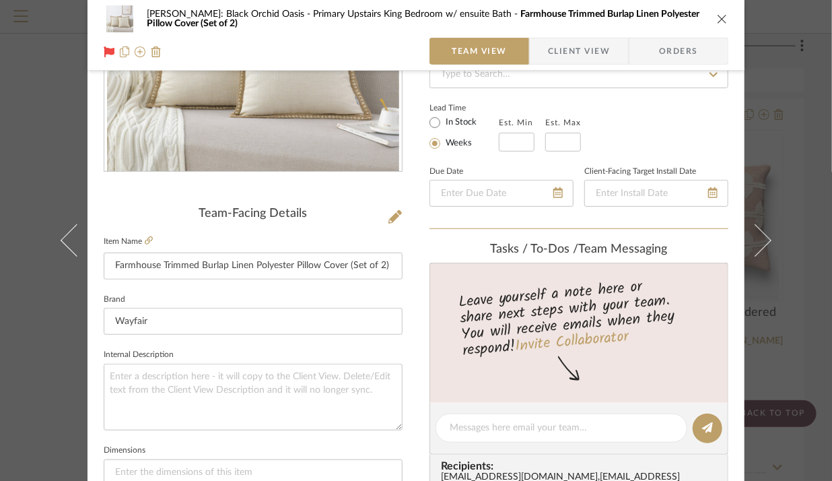
scroll to position [224, 0]
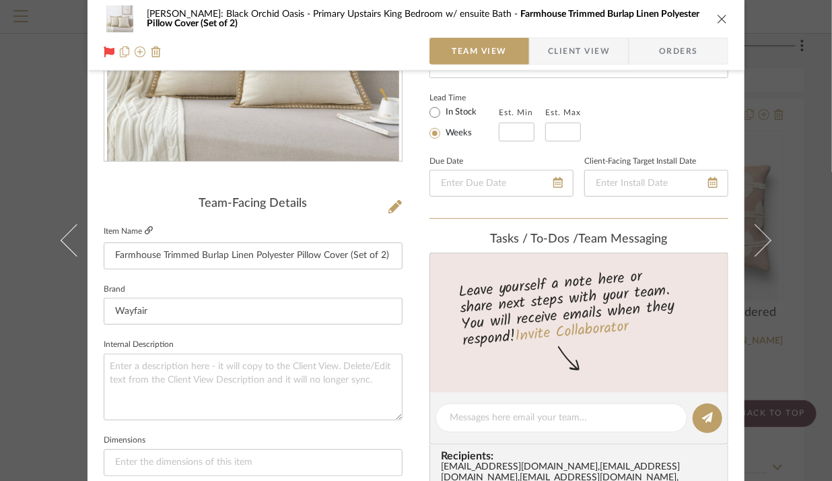
click at [146, 233] on icon at bounding box center [149, 230] width 8 height 8
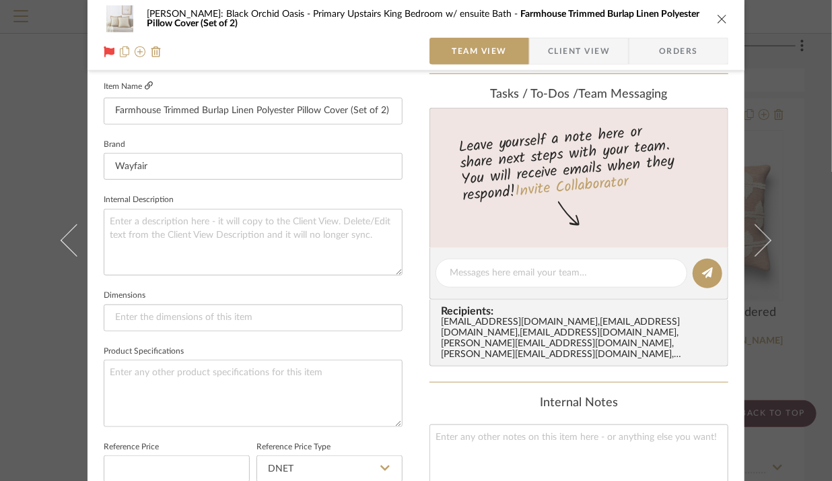
scroll to position [360, 0]
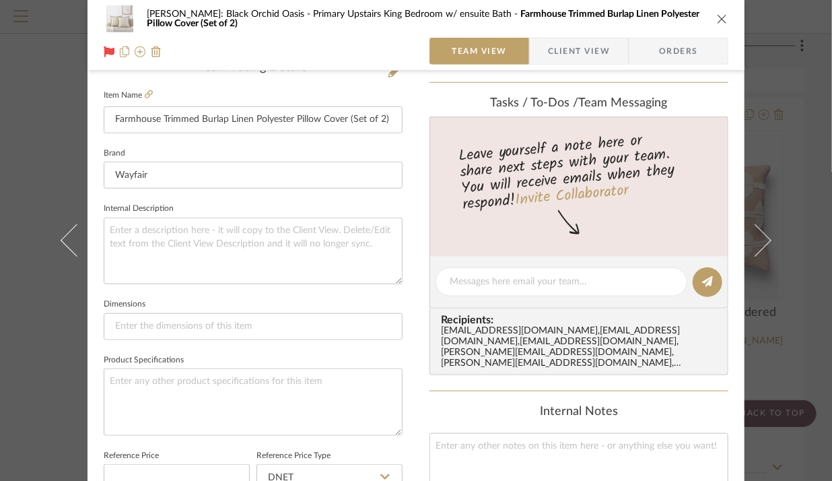
click at [721, 22] on icon "close" at bounding box center [722, 18] width 11 height 11
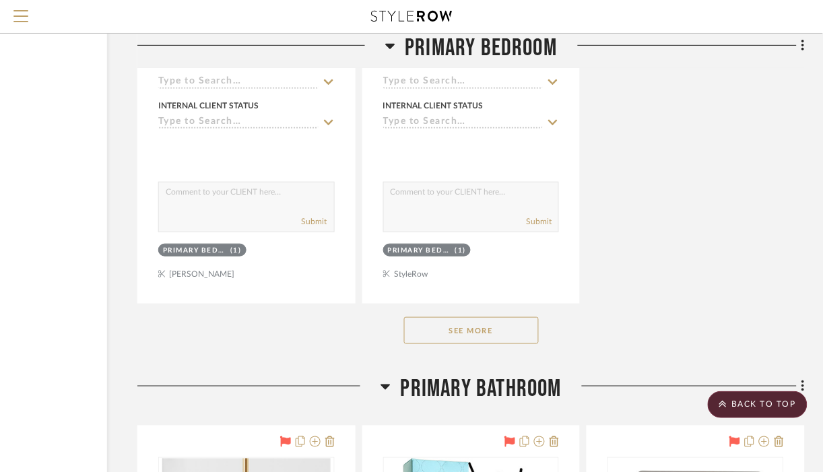
scroll to position [12620, 146]
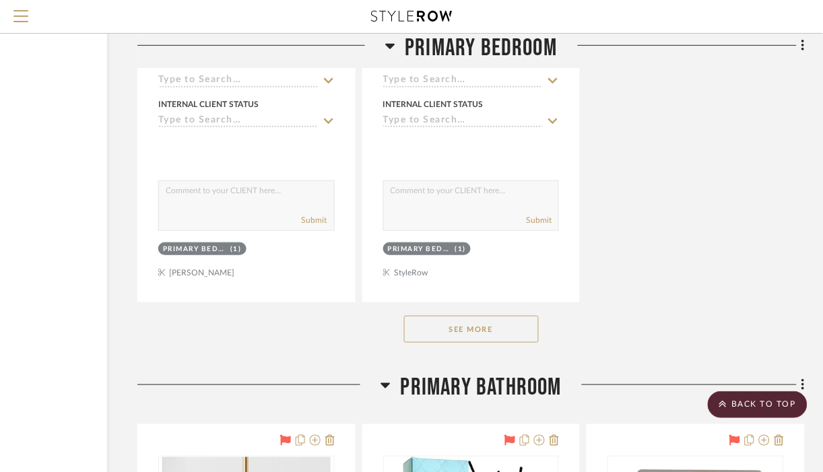
click at [471, 343] on button "See More" at bounding box center [471, 329] width 135 height 27
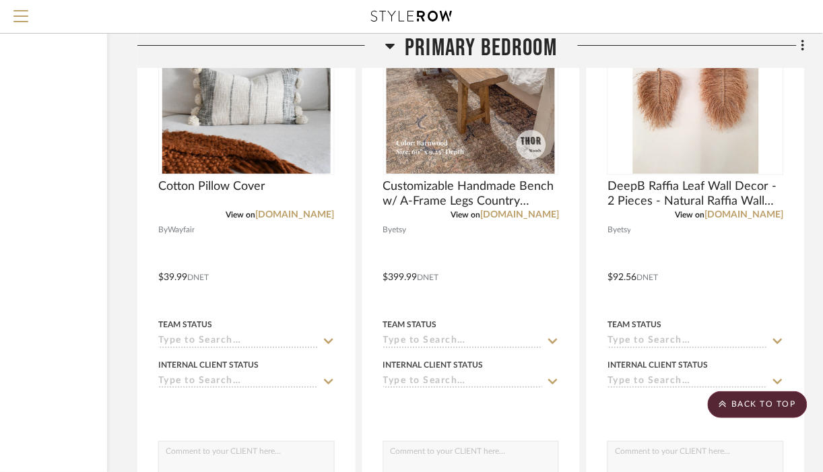
scroll to position [13550, 146]
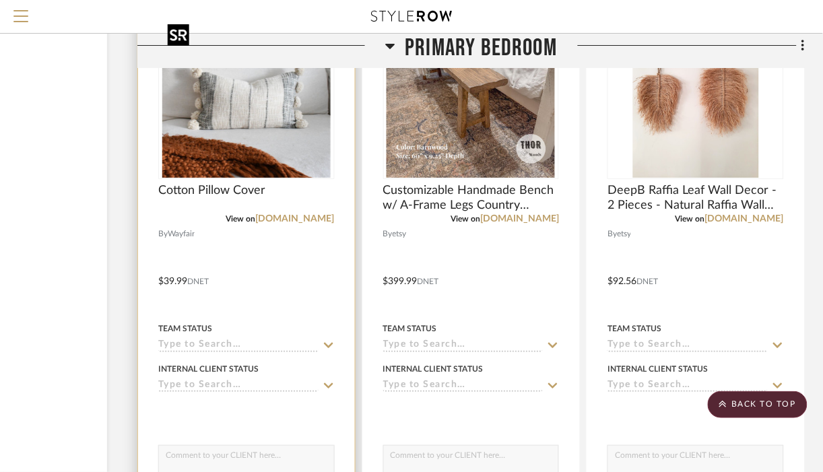
click at [240, 143] on img "0" at bounding box center [246, 93] width 168 height 168
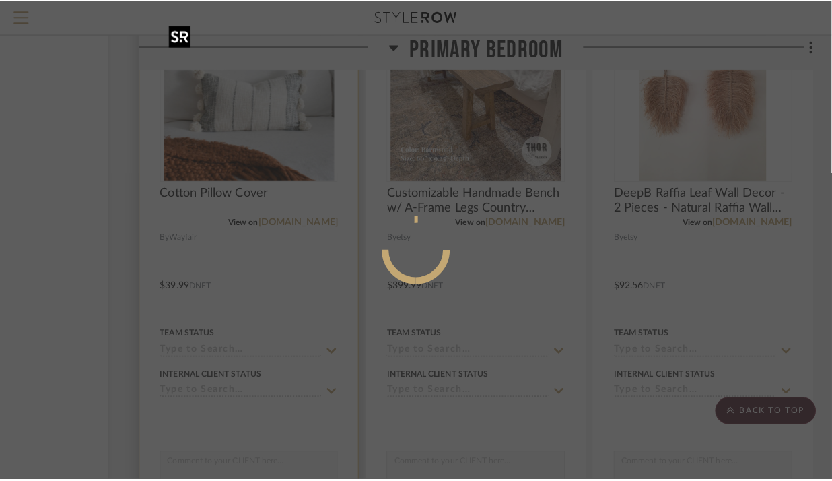
scroll to position [0, 0]
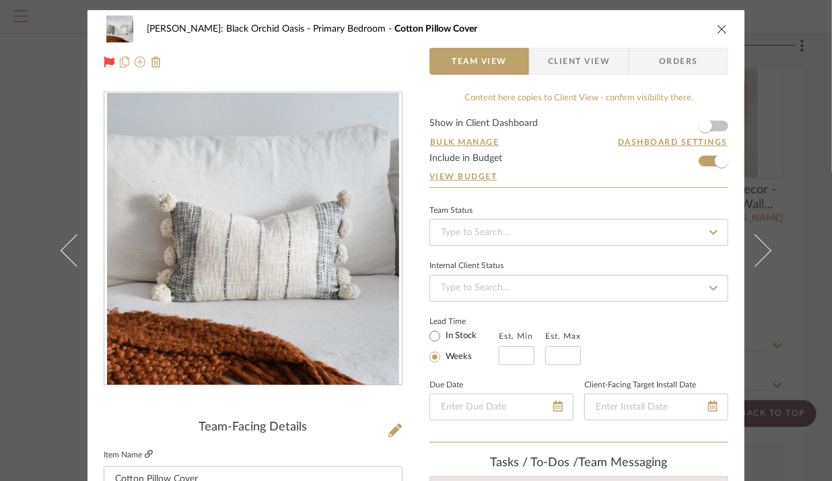
click at [145, 455] on icon at bounding box center [149, 454] width 8 height 8
click at [717, 31] on icon "close" at bounding box center [722, 29] width 11 height 11
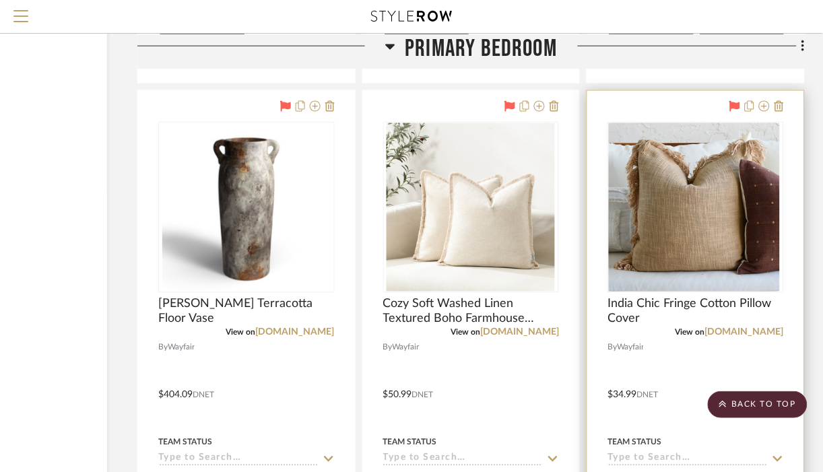
click at [699, 213] on img "0" at bounding box center [693, 207] width 168 height 168
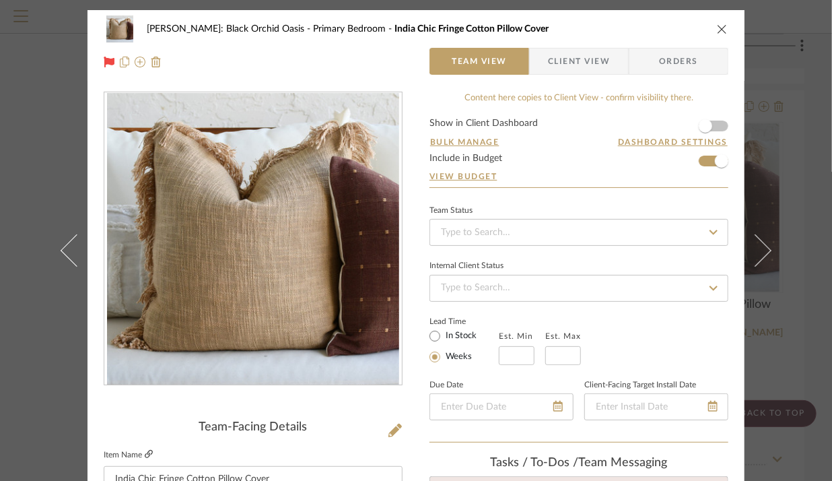
click at [146, 454] on icon at bounding box center [149, 454] width 8 height 8
click at [718, 30] on icon "close" at bounding box center [722, 29] width 11 height 11
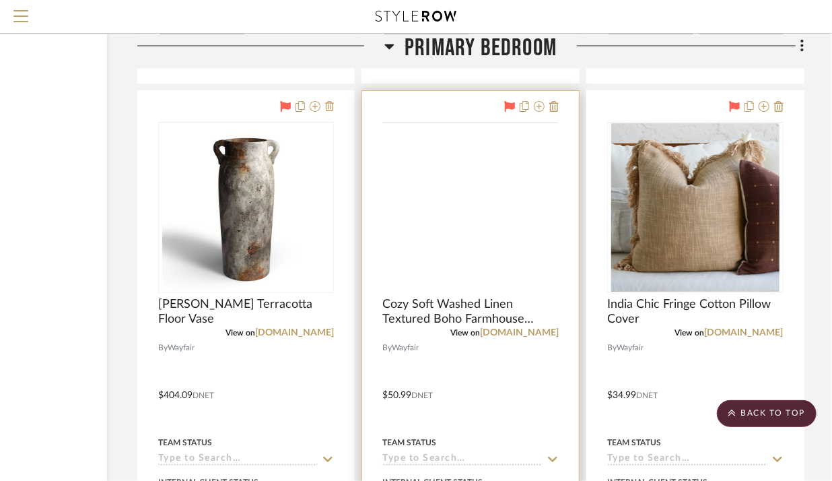
click at [0, 0] on img at bounding box center [0, 0] width 0 height 0
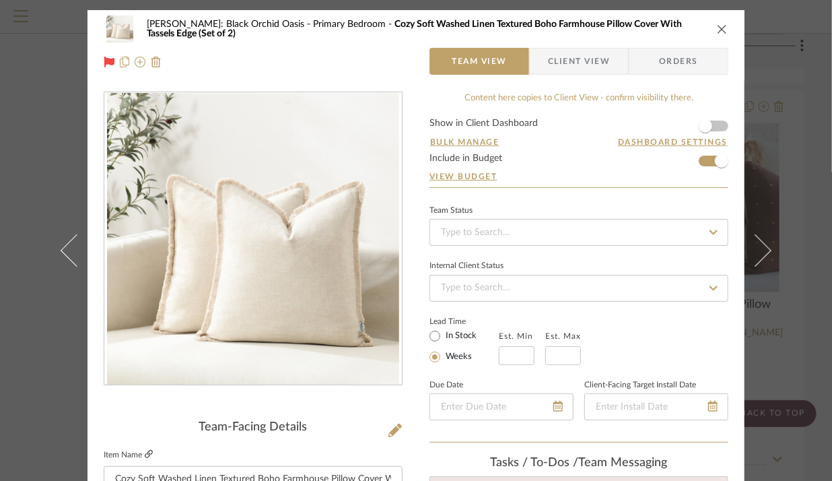
click at [145, 452] on icon at bounding box center [149, 454] width 8 height 8
click at [717, 33] on icon "close" at bounding box center [722, 29] width 11 height 11
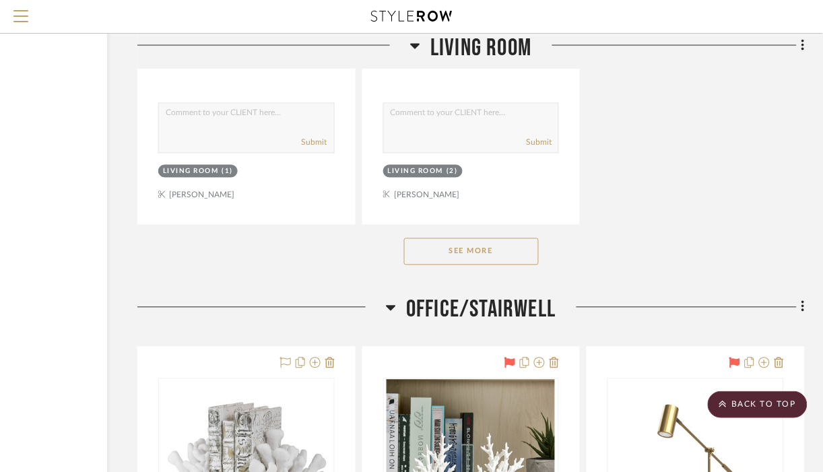
scroll to position [9567, 146]
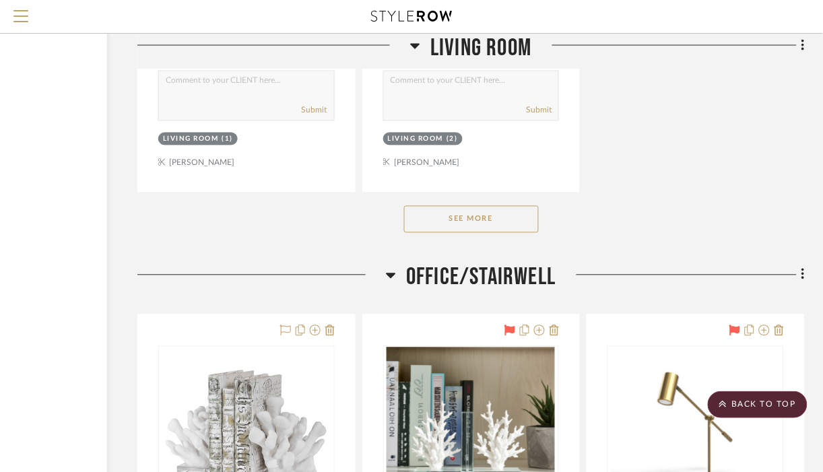
click at [496, 224] on button "See More" at bounding box center [471, 219] width 135 height 27
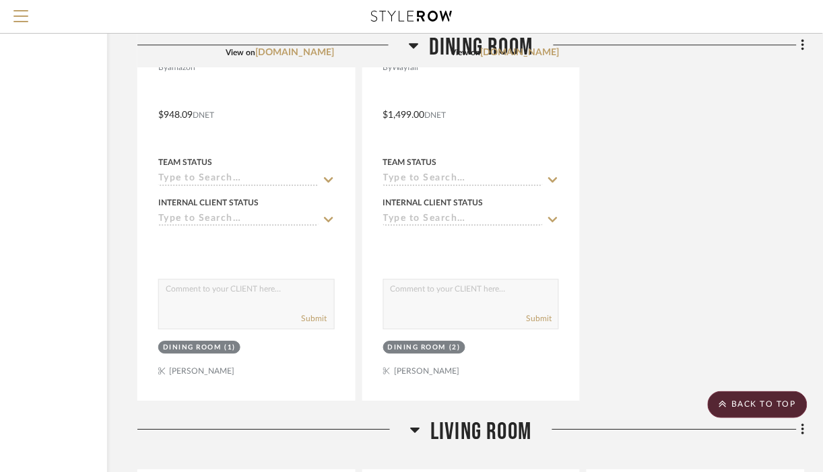
scroll to position [7830, 146]
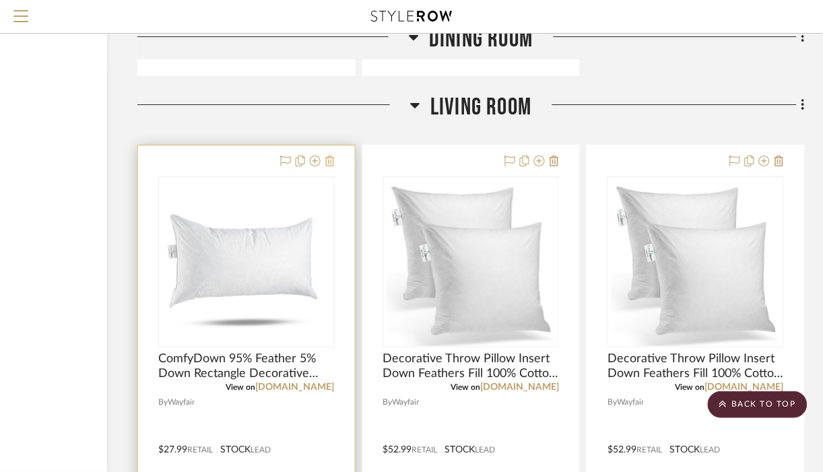
click at [330, 165] on icon at bounding box center [329, 161] width 9 height 11
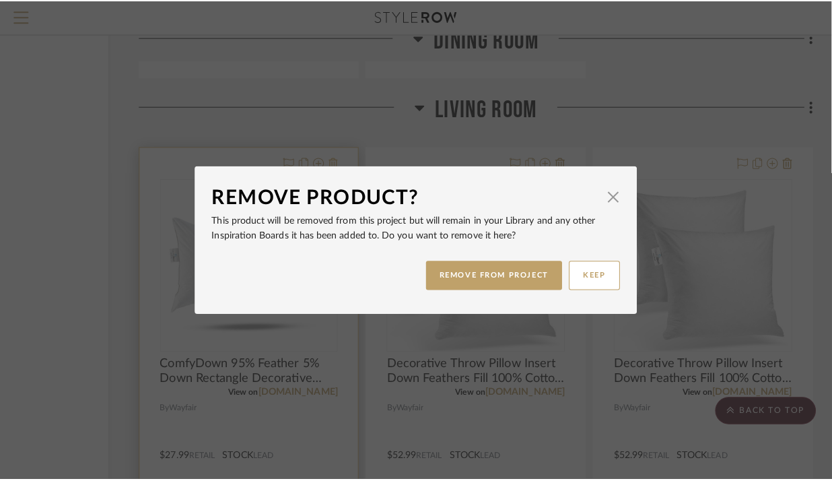
scroll to position [0, 0]
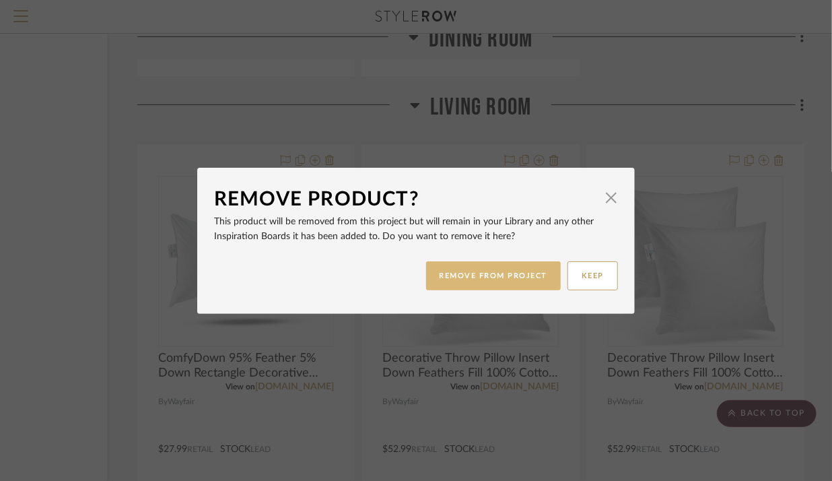
click at [465, 279] on button "REMOVE FROM PROJECT" at bounding box center [493, 275] width 135 height 29
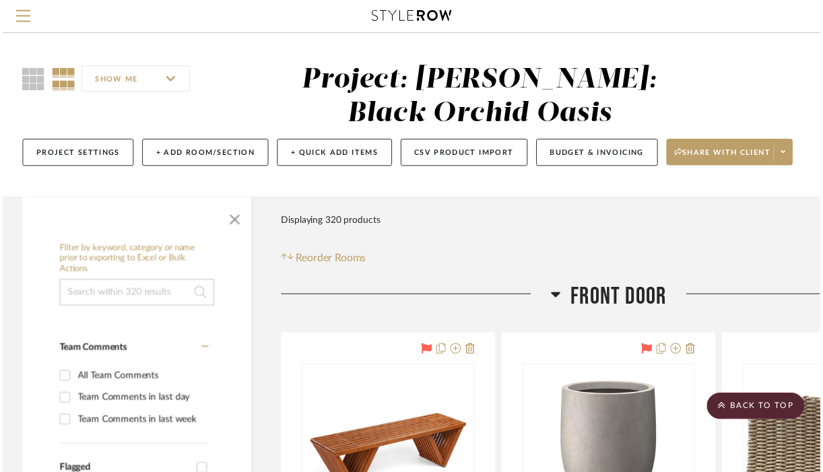
scroll to position [7830, 146]
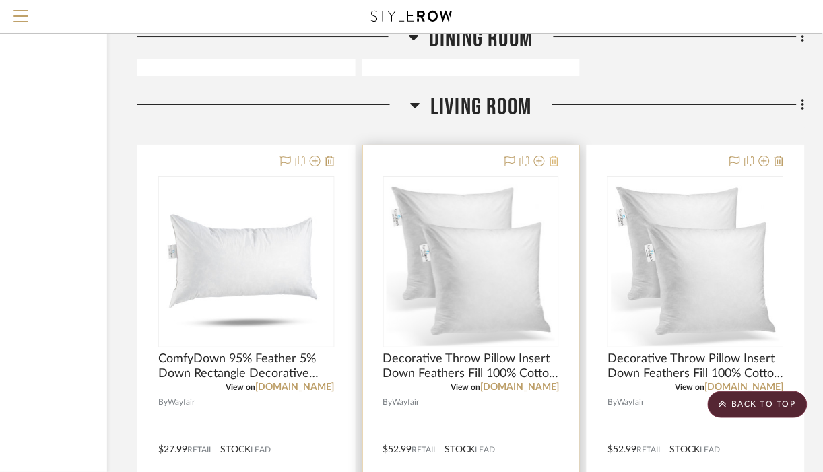
click at [555, 166] on icon at bounding box center [553, 161] width 9 height 11
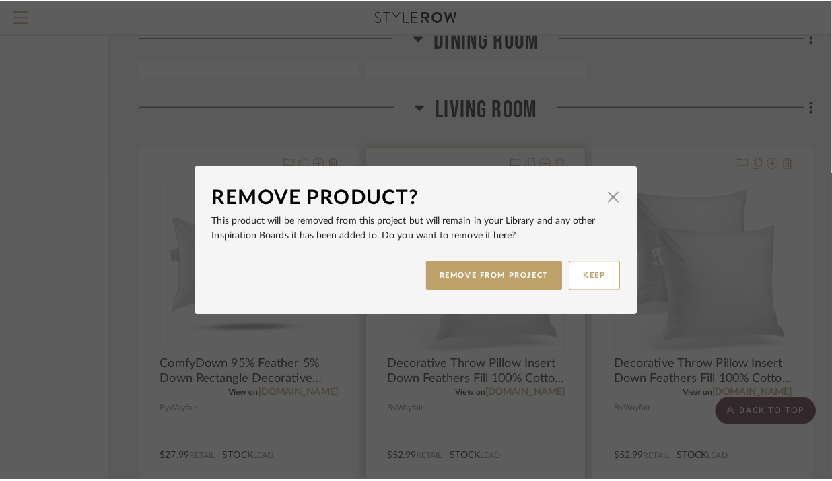
scroll to position [0, 0]
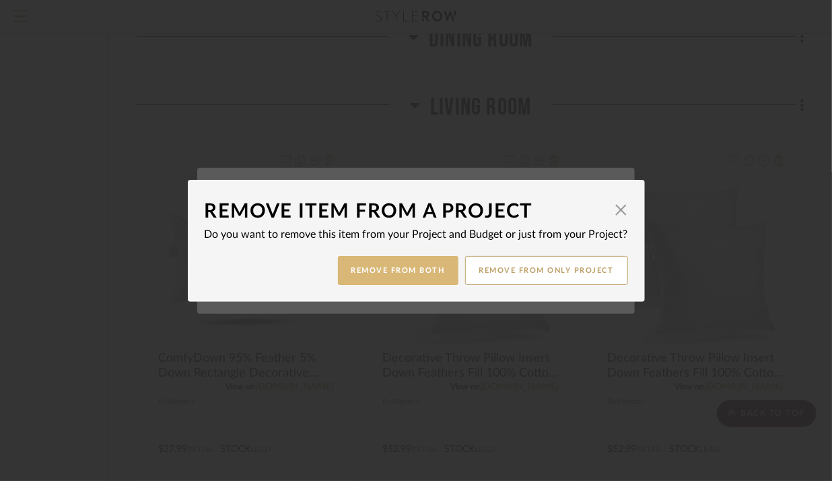
click at [396, 269] on button "Remove from Both" at bounding box center [398, 270] width 121 height 29
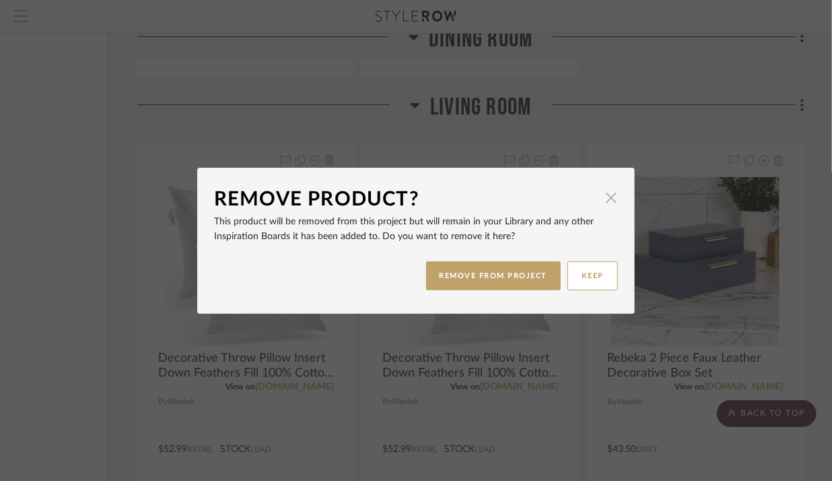
click at [608, 201] on span "button" at bounding box center [611, 197] width 27 height 27
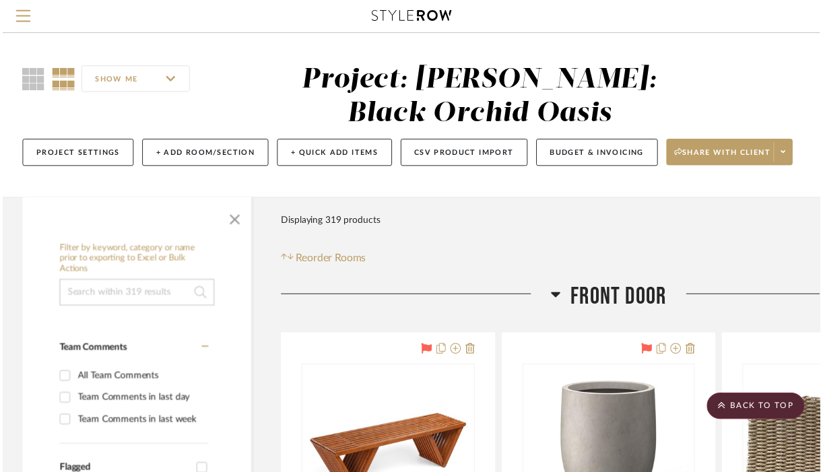
scroll to position [7830, 146]
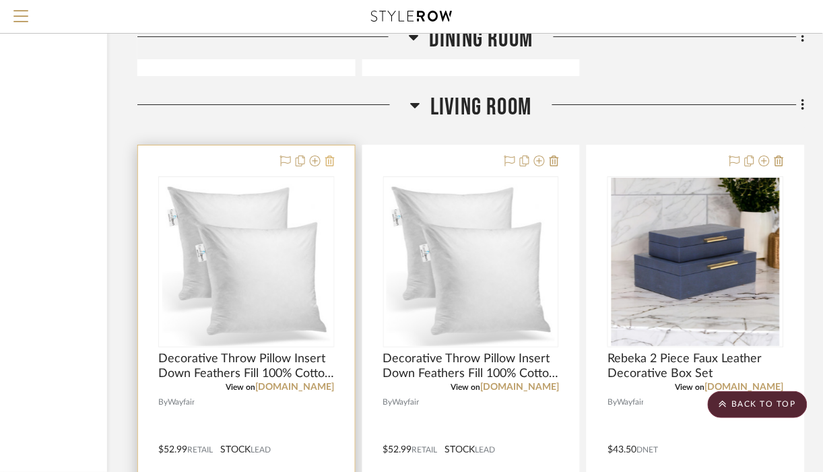
click at [331, 164] on icon at bounding box center [329, 161] width 9 height 11
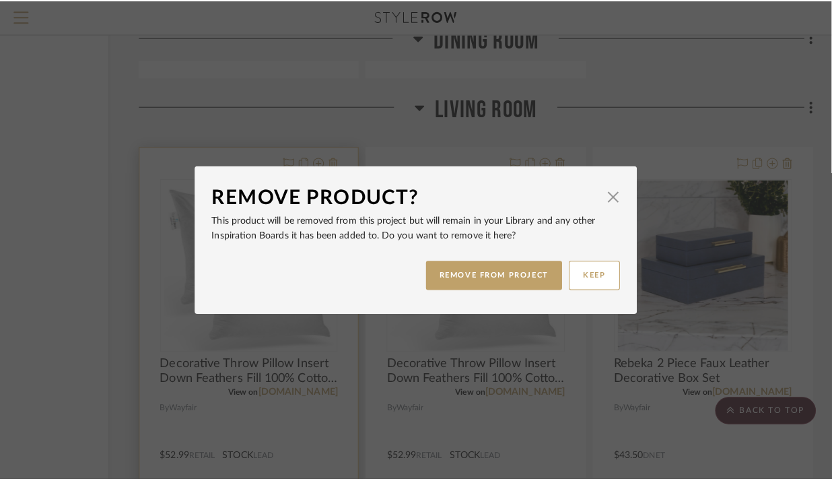
scroll to position [0, 0]
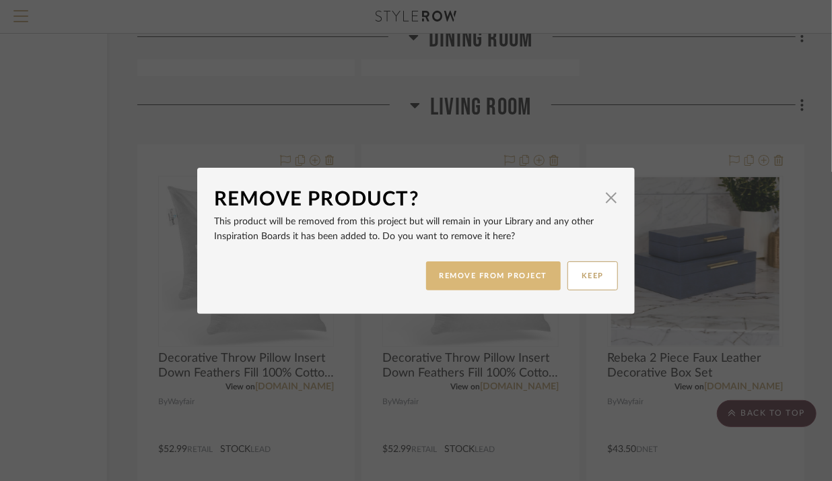
click at [458, 281] on button "REMOVE FROM PROJECT" at bounding box center [493, 275] width 135 height 29
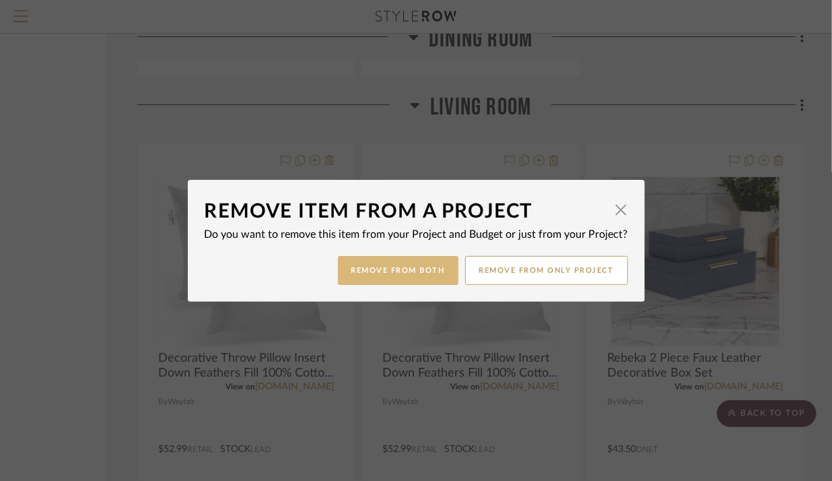
click at [418, 266] on button "Remove from Both" at bounding box center [398, 270] width 121 height 29
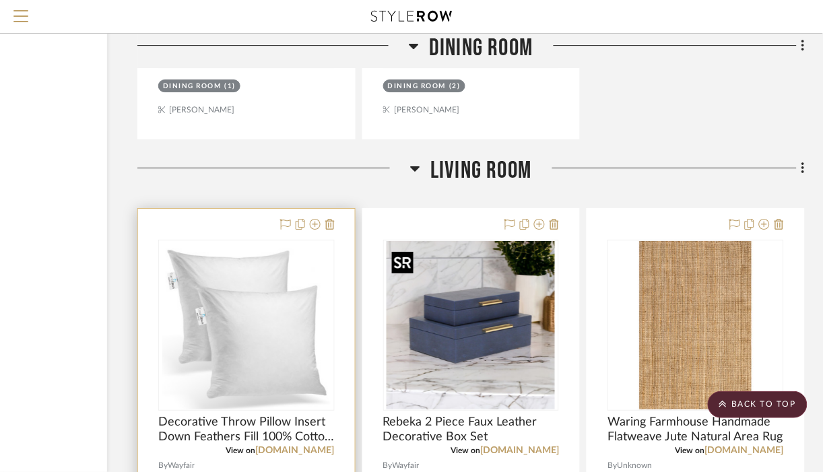
scroll to position [7812, 146]
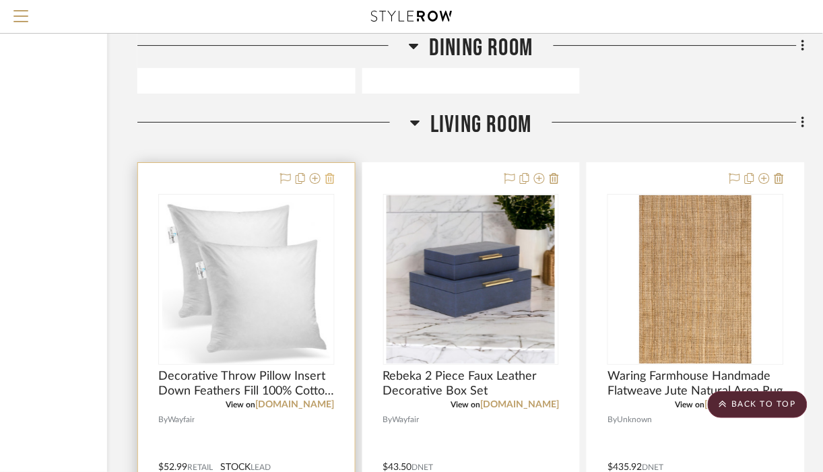
click at [333, 180] on icon at bounding box center [329, 178] width 9 height 11
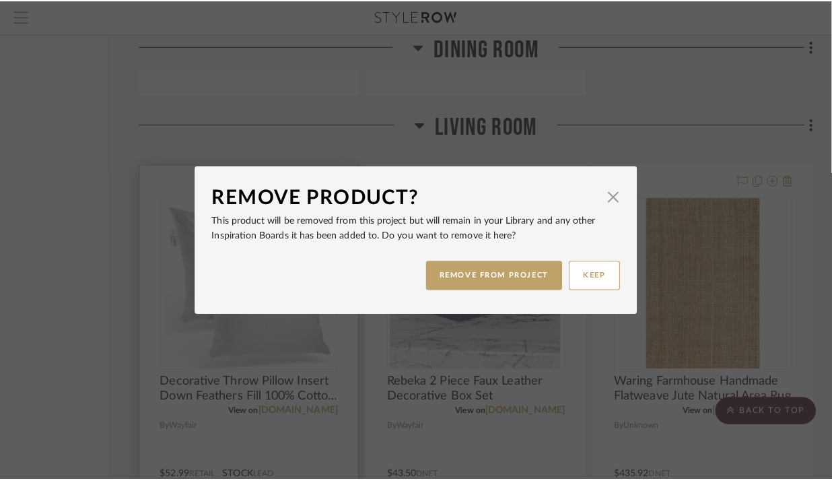
scroll to position [0, 0]
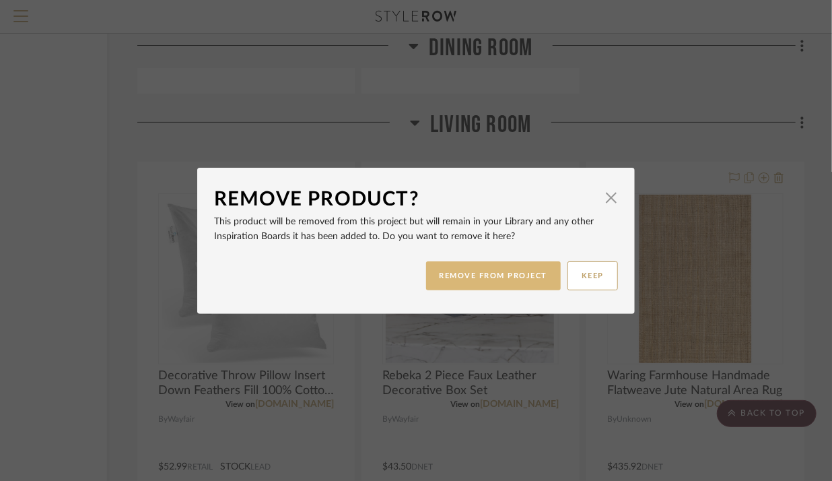
click at [471, 279] on button "REMOVE FROM PROJECT" at bounding box center [493, 275] width 135 height 29
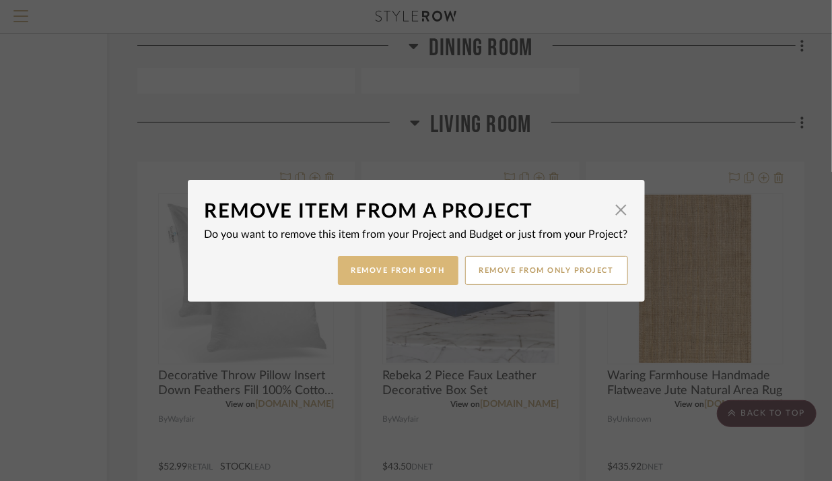
click at [426, 271] on button "Remove from Both" at bounding box center [398, 270] width 121 height 29
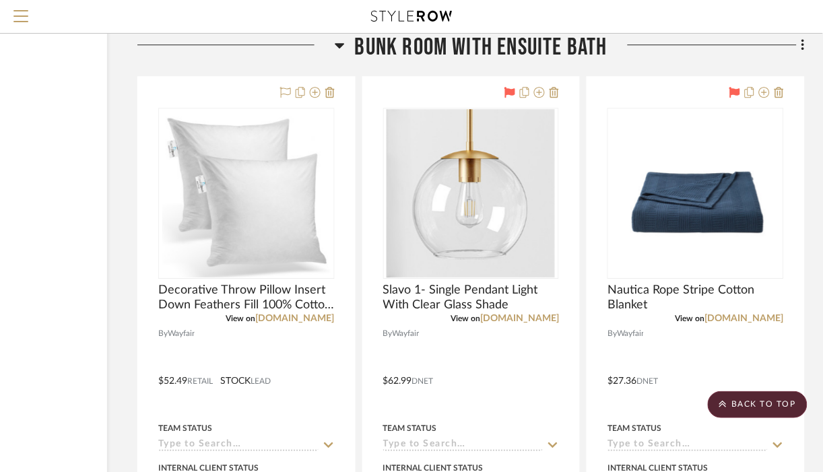
scroll to position [25747, 146]
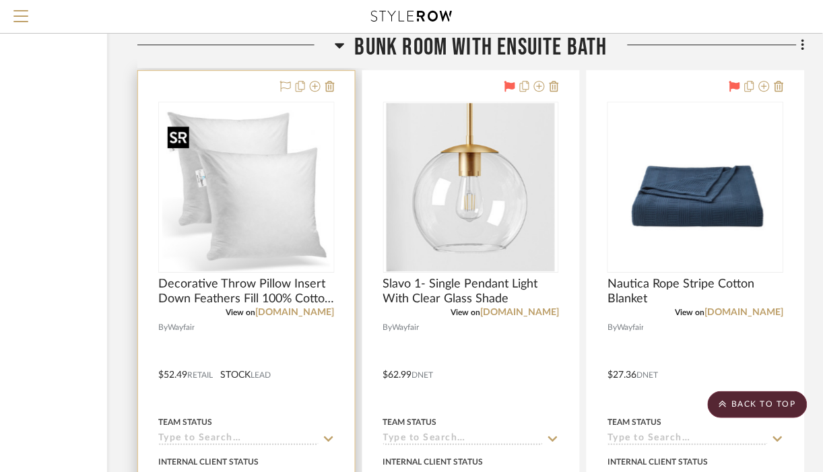
click at [302, 195] on img "0" at bounding box center [246, 187] width 168 height 168
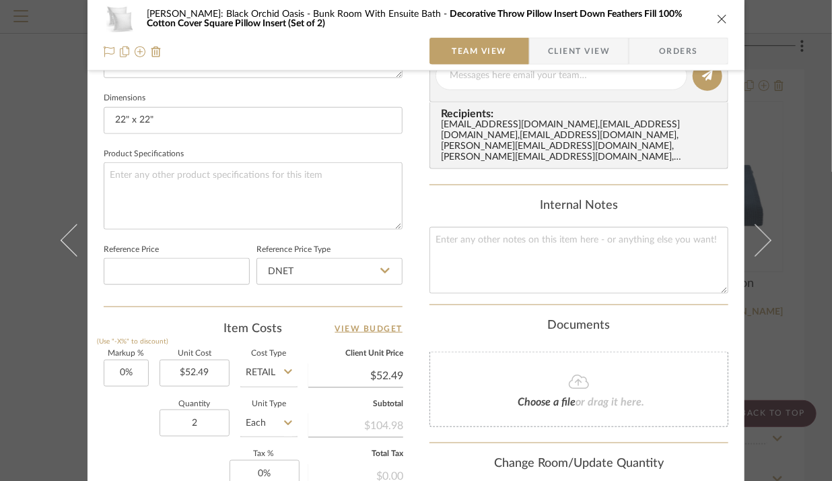
scroll to position [619, 0]
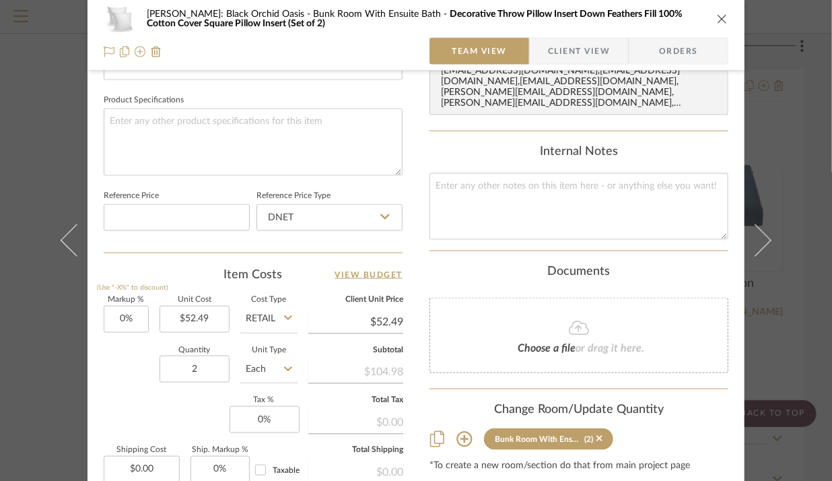
click at [717, 17] on icon "close" at bounding box center [722, 18] width 11 height 11
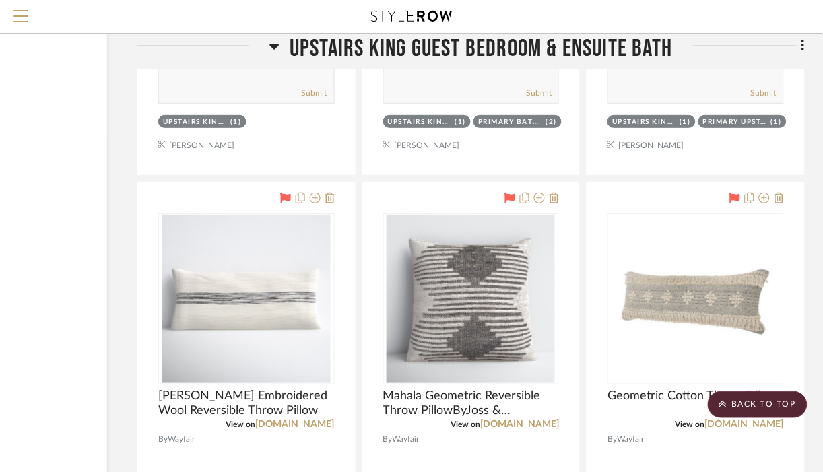
scroll to position [33072, 146]
